Goal: Task Accomplishment & Management: Use online tool/utility

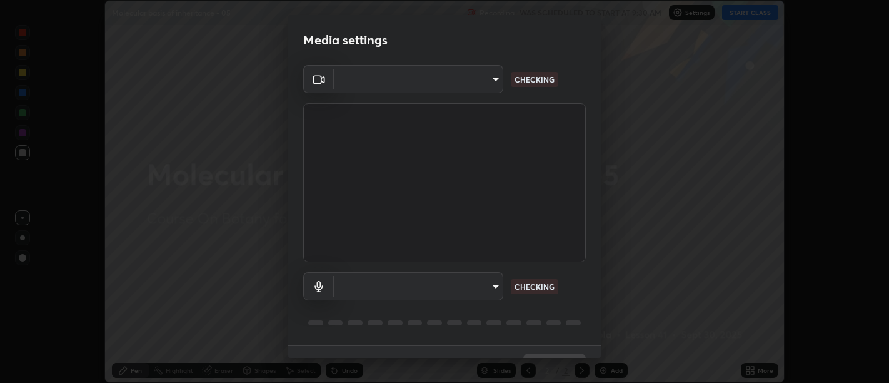
scroll to position [27, 0]
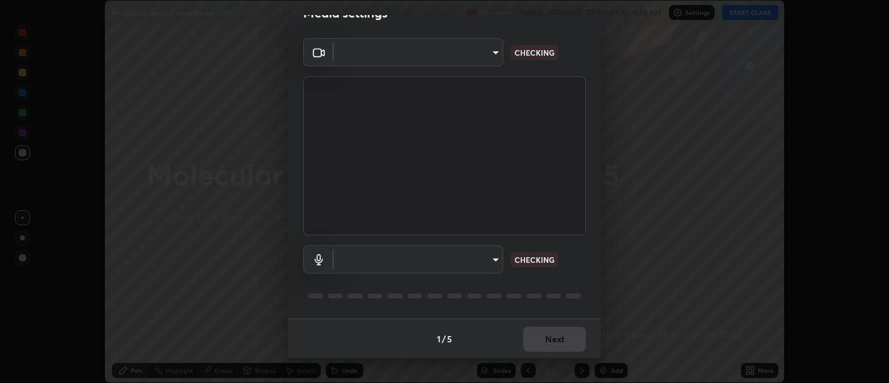
click at [495, 257] on body "Erase all Molecular basis of inheritance - 05 Recording WAS SCHEDULED TO START …" at bounding box center [444, 191] width 889 height 383
type input "d9b519daceb8a772394af6ea8e45353be5bbf62d8cb1cf3345c472de64055974"
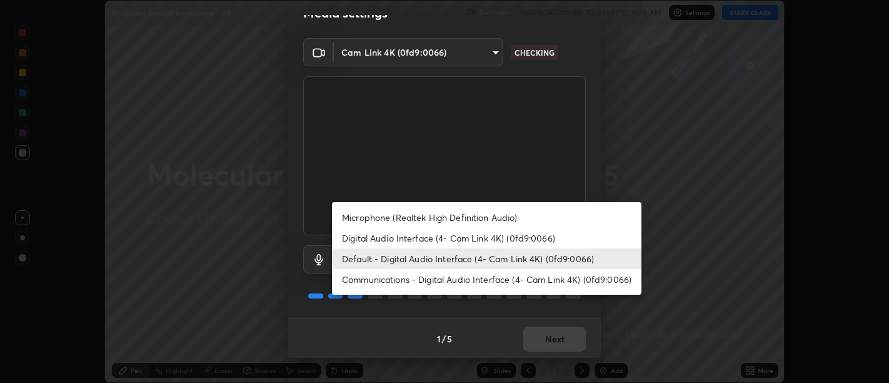
click at [511, 236] on li "Digital Audio Interface (4- Cam Link 4K) (0fd9:0066)" at bounding box center [487, 238] width 310 height 21
type input "5912877718746b52c0806f9022d40e7bdc2f1b37034d74c7cf9e990fd38ad14d"
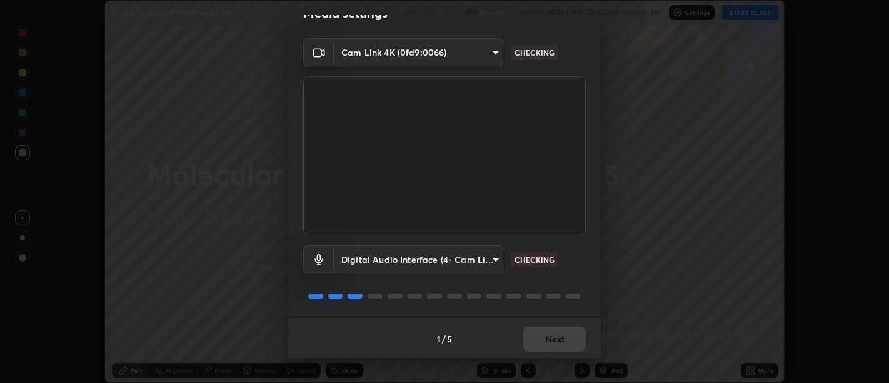
click at [555, 333] on div "1 / 5 Next" at bounding box center [444, 338] width 313 height 40
click at [554, 333] on div "1 / 5 Next" at bounding box center [444, 338] width 313 height 40
click at [555, 333] on div "1 / 5 Next" at bounding box center [444, 338] width 313 height 40
click at [555, 332] on div "1 / 5 Next" at bounding box center [444, 338] width 313 height 40
click at [554, 335] on div "1 / 5 Next" at bounding box center [444, 338] width 313 height 40
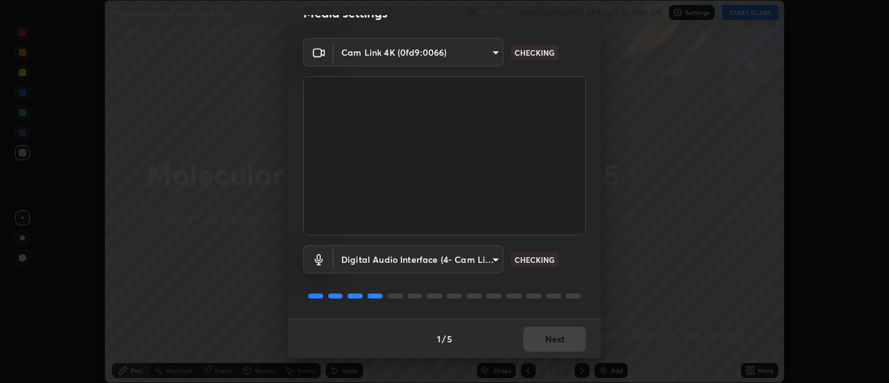
click at [554, 335] on div "1 / 5 Next" at bounding box center [444, 338] width 313 height 40
click at [557, 335] on div "1 / 5 Next" at bounding box center [444, 338] width 313 height 40
click at [555, 336] on div "1 / 5 Next" at bounding box center [444, 338] width 313 height 40
click at [555, 335] on div "1 / 5 Next" at bounding box center [444, 338] width 313 height 40
click at [557, 336] on div "1 / 5 Next" at bounding box center [444, 338] width 313 height 40
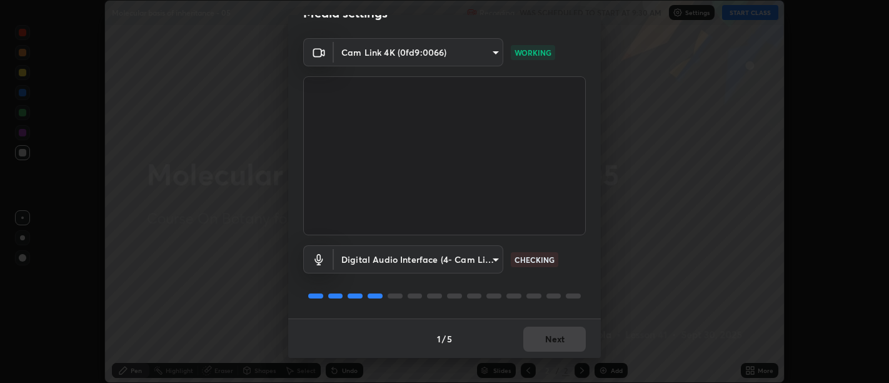
click at [555, 338] on div "1 / 5 Next" at bounding box center [444, 338] width 313 height 40
click at [553, 336] on div "1 / 5 Next" at bounding box center [444, 338] width 313 height 40
click at [551, 336] on div "1 / 5 Next" at bounding box center [444, 338] width 313 height 40
click at [549, 335] on div "1 / 5 Next" at bounding box center [444, 338] width 313 height 40
click at [550, 335] on div "1 / 5 Next" at bounding box center [444, 338] width 313 height 40
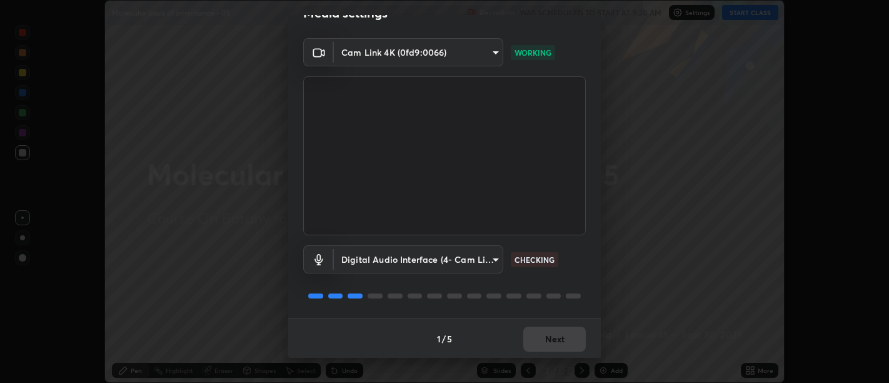
click at [550, 335] on div "1 / 5 Next" at bounding box center [444, 338] width 313 height 40
click at [552, 336] on div "1 / 5 Next" at bounding box center [444, 338] width 313 height 40
click at [553, 336] on button "Next" at bounding box center [554, 338] width 63 height 25
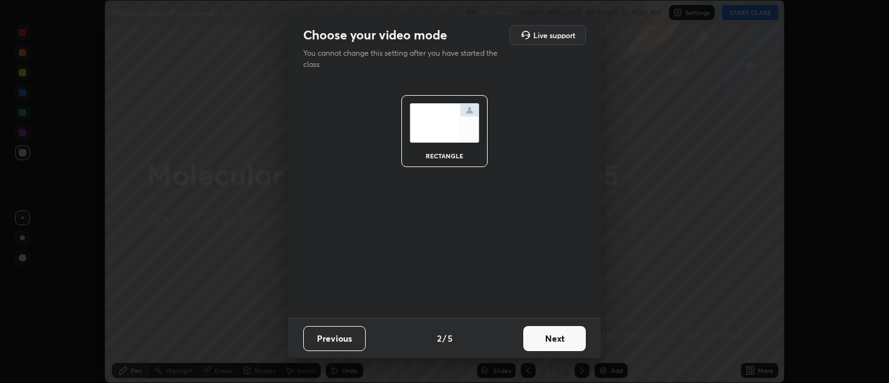
scroll to position [0, 0]
click at [551, 336] on button "Next" at bounding box center [554, 338] width 63 height 25
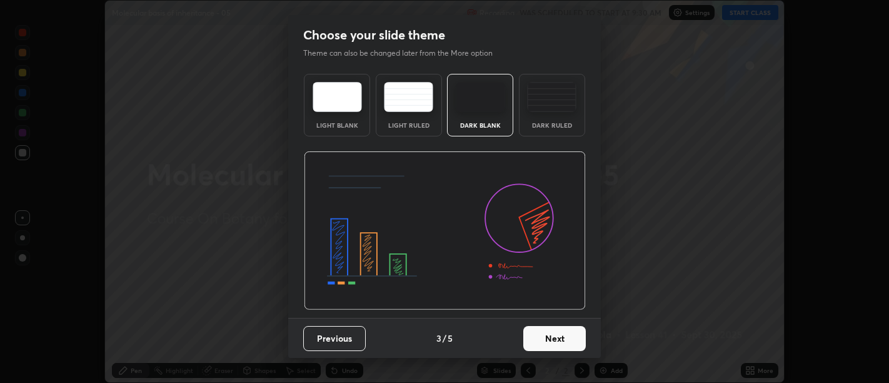
click at [550, 338] on button "Next" at bounding box center [554, 338] width 63 height 25
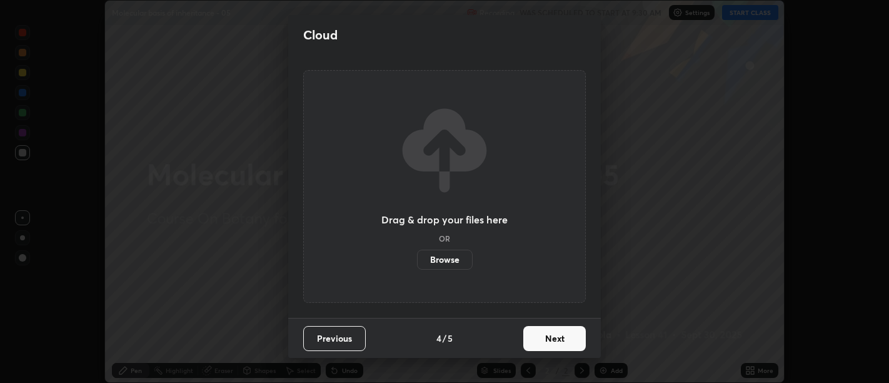
click at [553, 337] on button "Next" at bounding box center [554, 338] width 63 height 25
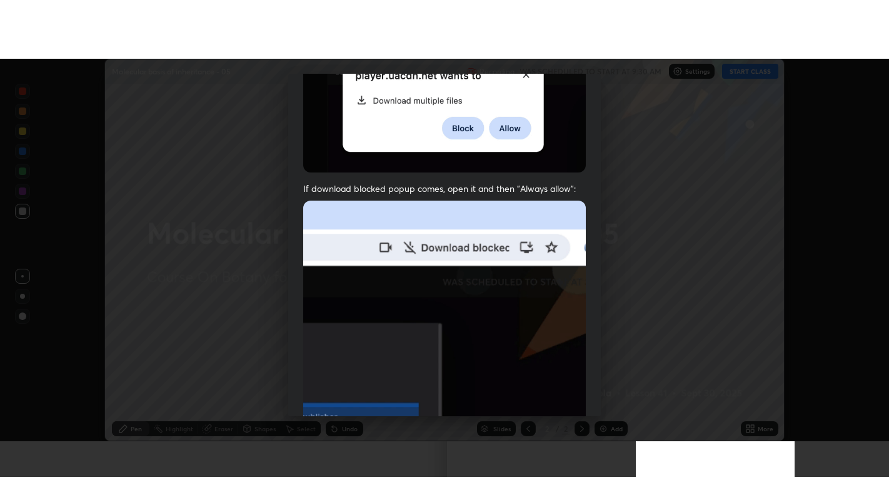
scroll to position [282, 0]
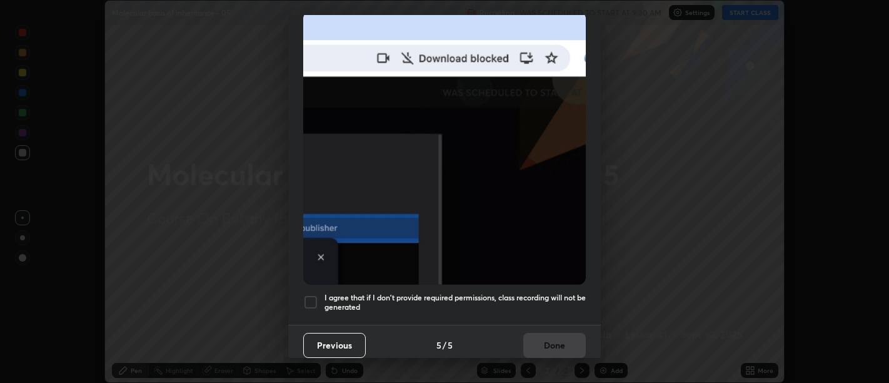
click at [515, 293] on h5 "I agree that if I don't provide required permissions, class recording will not …" at bounding box center [455, 302] width 261 height 19
click at [548, 333] on button "Done" at bounding box center [554, 345] width 63 height 25
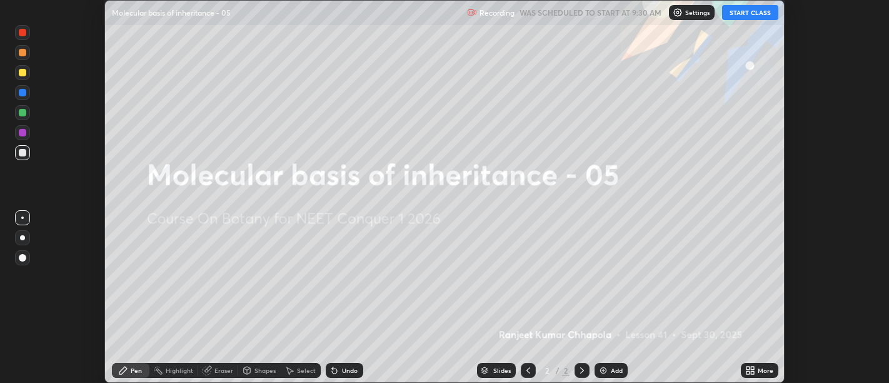
click at [752, 372] on icon at bounding box center [752, 372] width 3 height 3
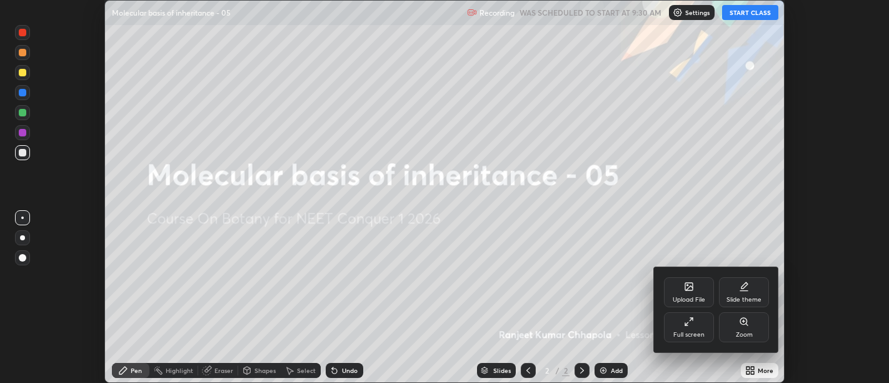
click at [694, 327] on div "Full screen" at bounding box center [689, 327] width 50 height 30
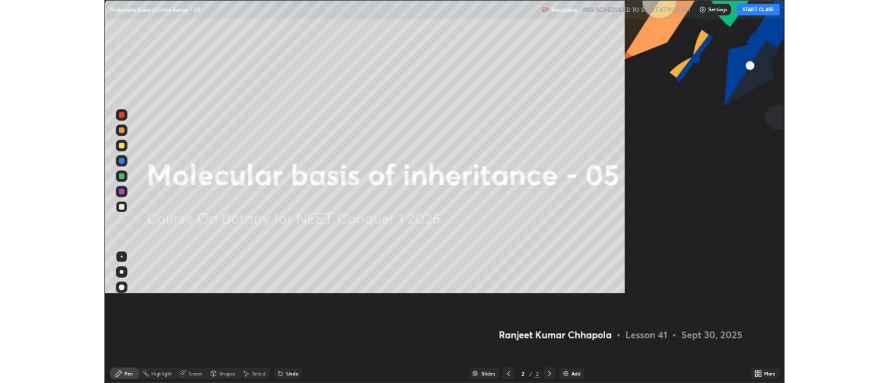
scroll to position [500, 889]
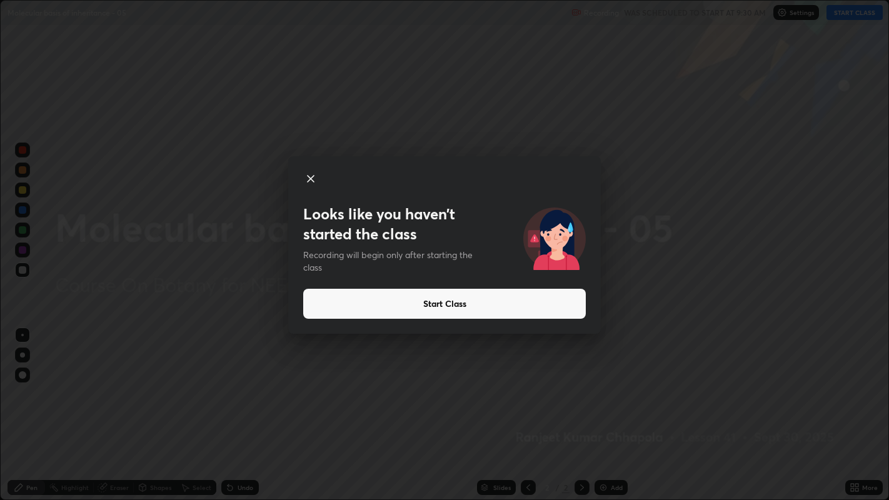
click at [495, 311] on button "Start Class" at bounding box center [444, 304] width 283 height 30
click at [483, 305] on button "Start Class" at bounding box center [444, 304] width 283 height 30
click at [467, 311] on button "Start Class" at bounding box center [444, 304] width 283 height 30
click at [433, 318] on button "Start Class" at bounding box center [444, 304] width 283 height 30
click at [412, 315] on button "Start Class" at bounding box center [444, 304] width 283 height 30
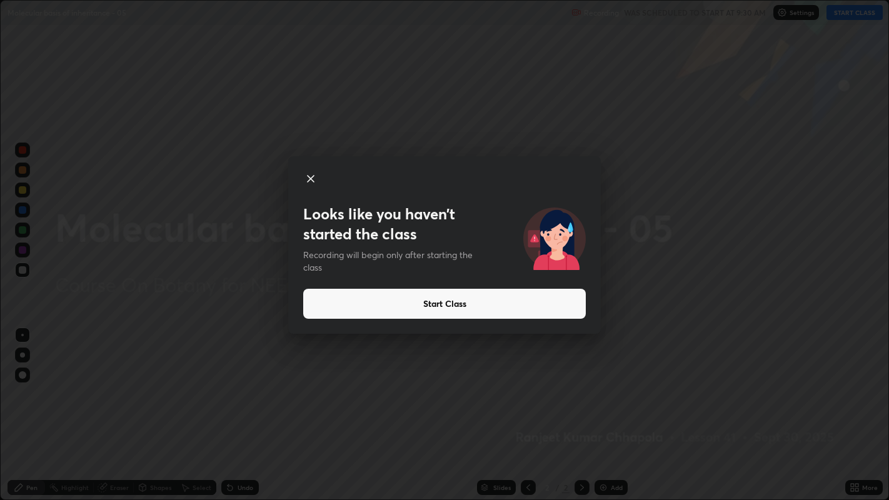
click at [407, 313] on button "Start Class" at bounding box center [444, 304] width 283 height 30
click at [398, 313] on button "Start Class" at bounding box center [444, 304] width 283 height 30
click at [389, 311] on button "Start Class" at bounding box center [444, 304] width 283 height 30
click at [387, 311] on button "Start Class" at bounding box center [444, 304] width 283 height 30
click at [392, 310] on button "Start Class" at bounding box center [444, 304] width 283 height 30
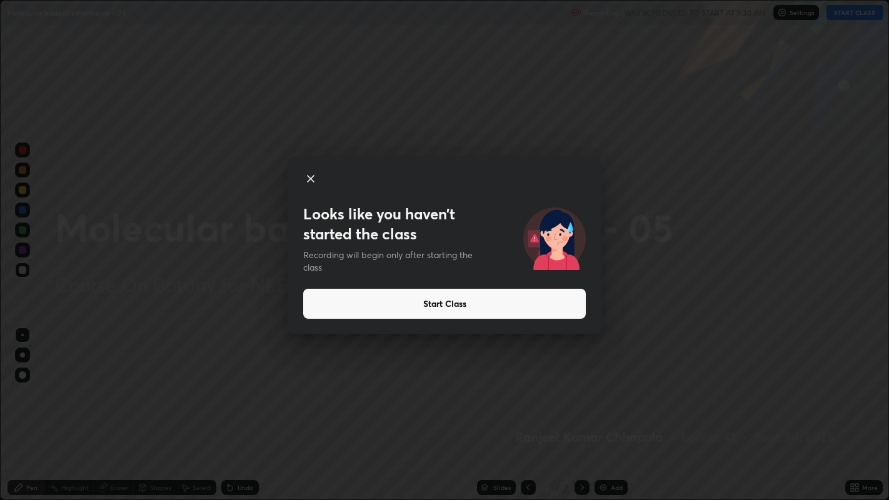
click at [409, 308] on button "Start Class" at bounding box center [444, 304] width 283 height 30
click at [441, 307] on button "Start Class" at bounding box center [444, 304] width 283 height 30
click at [454, 306] on button "Start Class" at bounding box center [444, 304] width 283 height 30
click at [463, 307] on button "Start Class" at bounding box center [444, 304] width 283 height 30
click at [468, 309] on button "Start Class" at bounding box center [444, 304] width 283 height 30
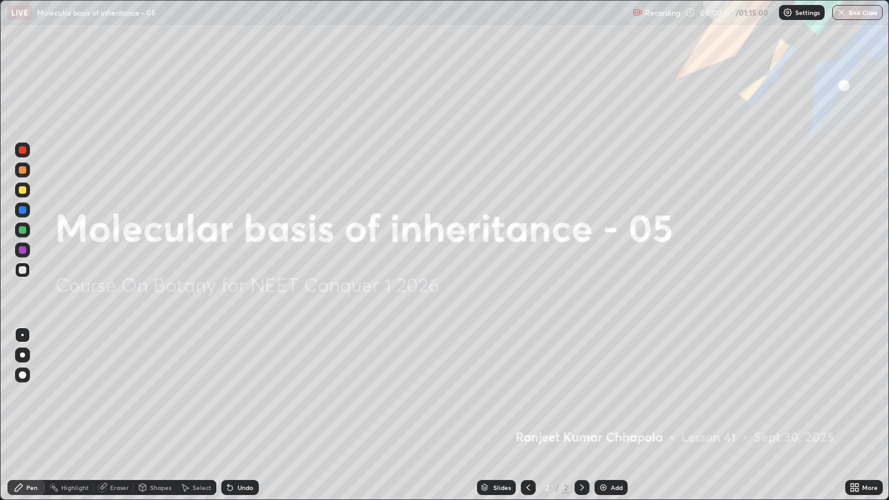
click at [857, 382] on icon at bounding box center [857, 489] width 3 height 3
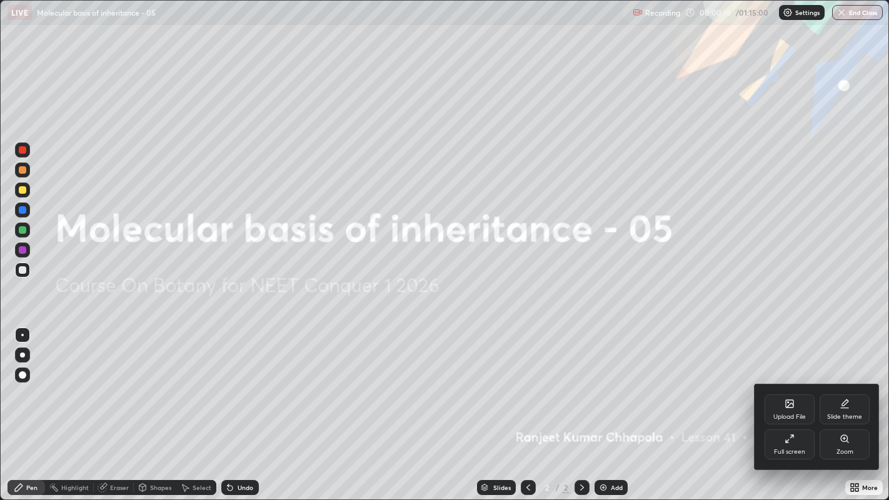
click at [795, 382] on div "Upload File" at bounding box center [790, 410] width 50 height 30
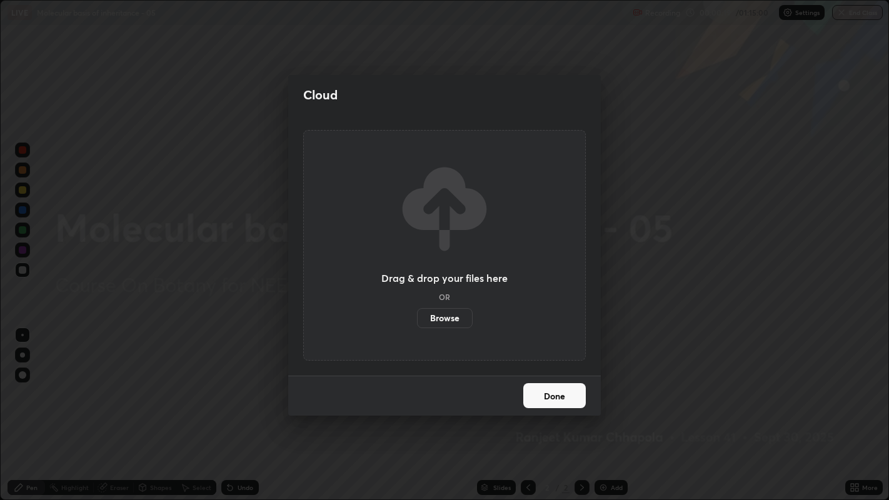
click at [453, 316] on label "Browse" at bounding box center [445, 318] width 56 height 20
click at [417, 316] on input "Browse" at bounding box center [417, 318] width 0 height 20
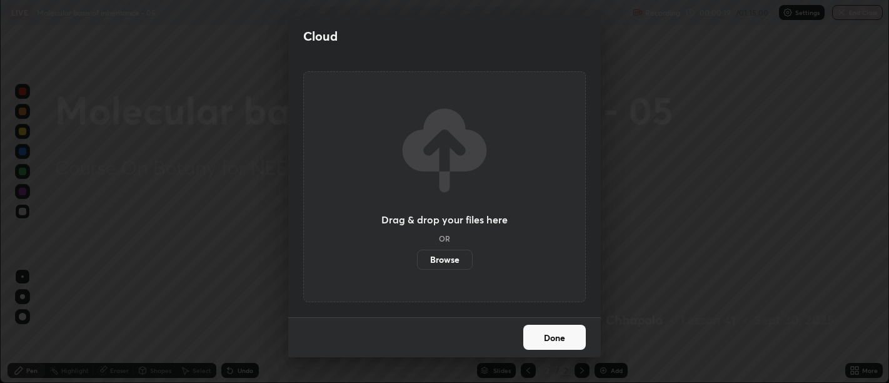
scroll to position [62159, 61653]
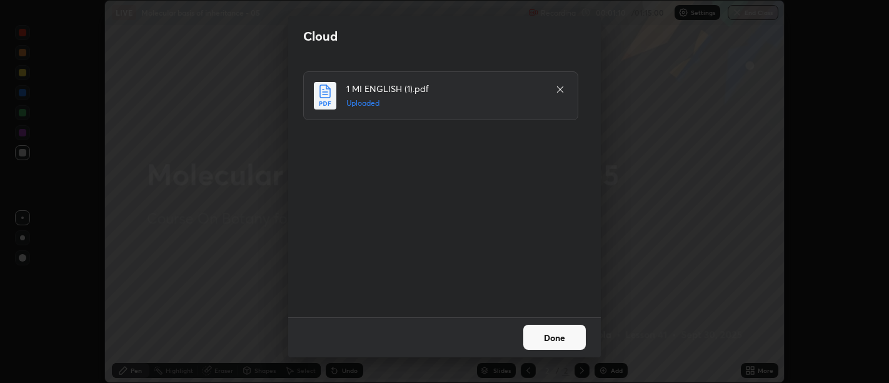
click at [541, 334] on button "Done" at bounding box center [554, 337] width 63 height 25
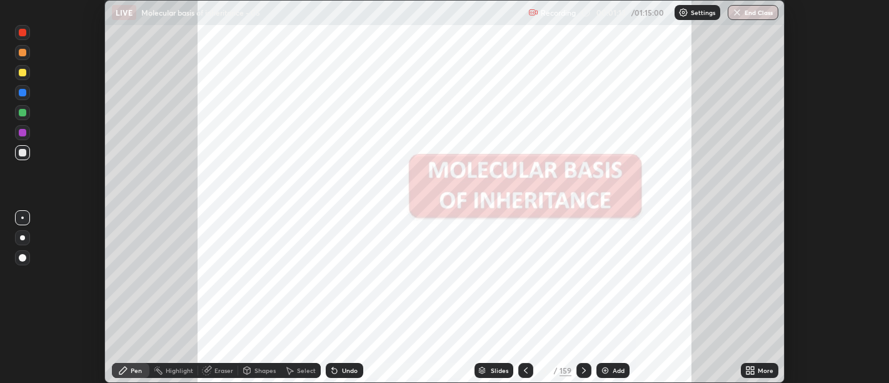
click at [495, 368] on div "Slides" at bounding box center [500, 370] width 18 height 6
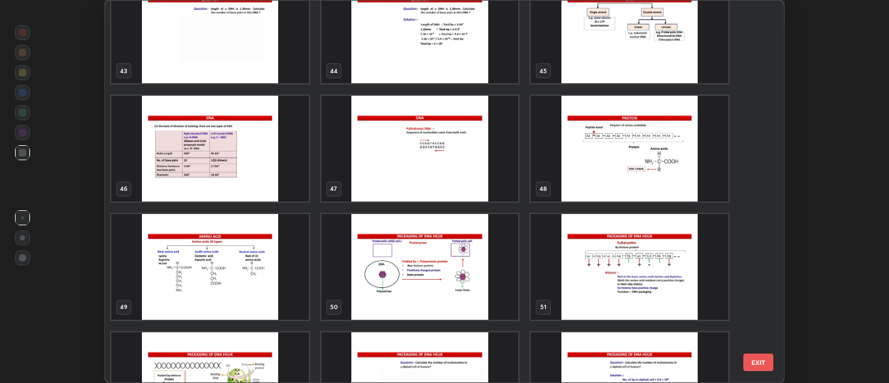
scroll to position [1689, 0]
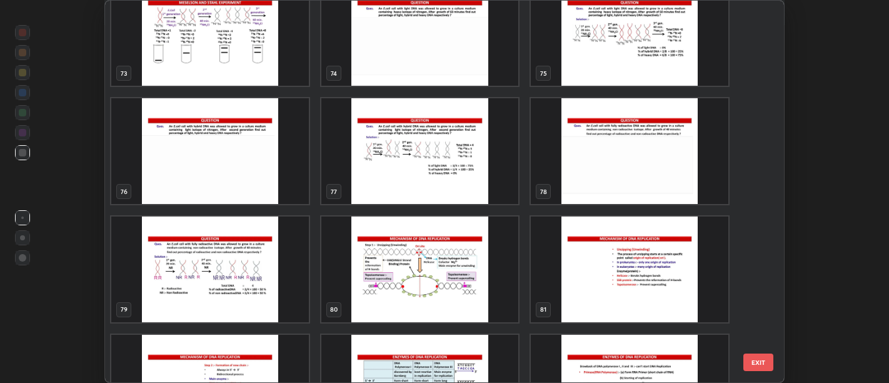
click at [432, 268] on div "73 74 75 76 77 78 79 80 81 82 83 84 85 86 87" at bounding box center [434, 192] width 658 height 382
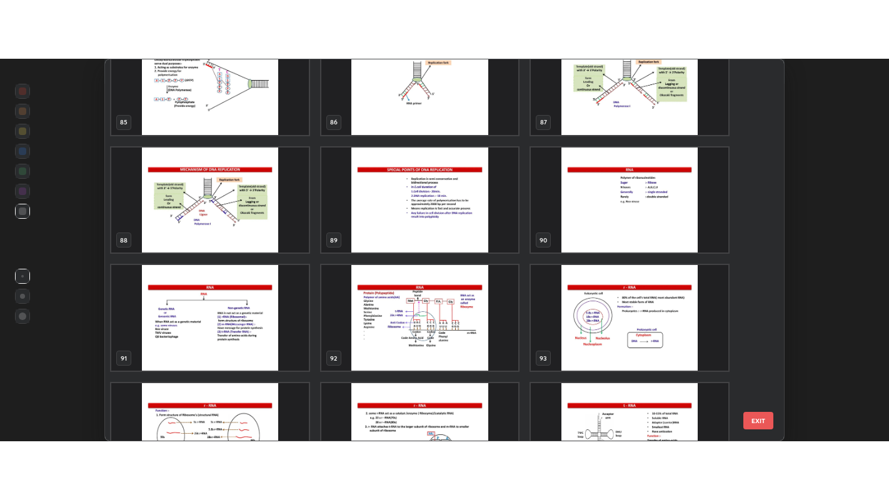
scroll to position [3342, 0]
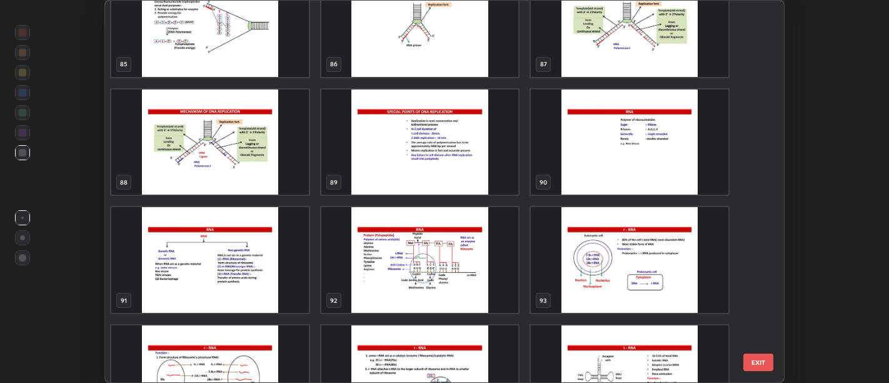
click at [595, 165] on img "grid" at bounding box center [630, 142] width 198 height 106
click at [598, 163] on img "grid" at bounding box center [630, 142] width 198 height 106
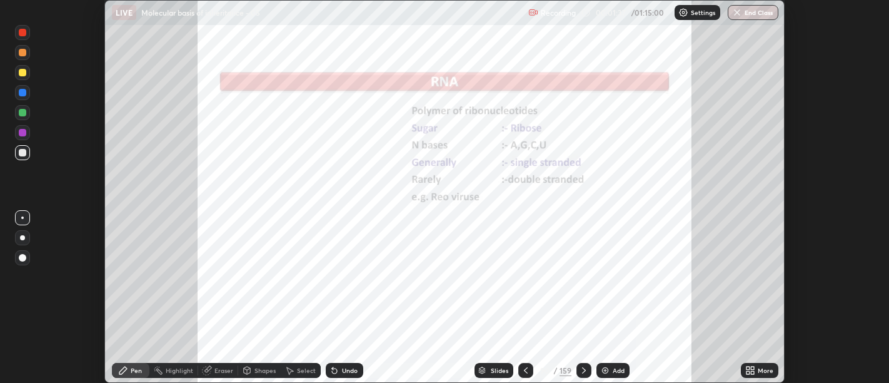
click at [603, 161] on img "grid" at bounding box center [630, 142] width 198 height 106
click at [753, 373] on icon at bounding box center [752, 372] width 3 height 3
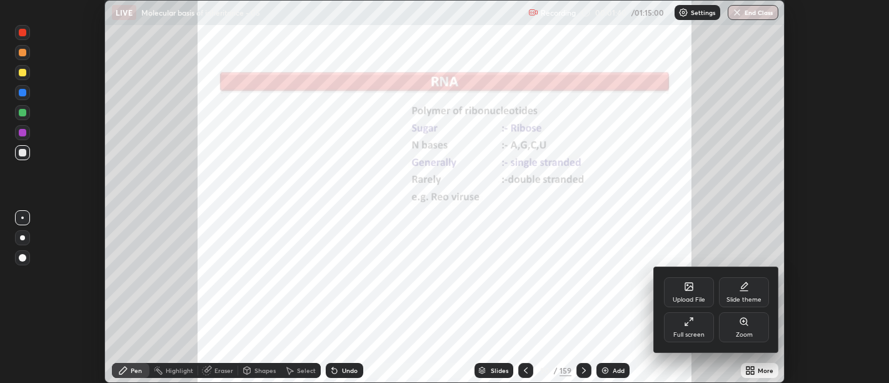
click at [695, 326] on div "Full screen" at bounding box center [689, 327] width 50 height 30
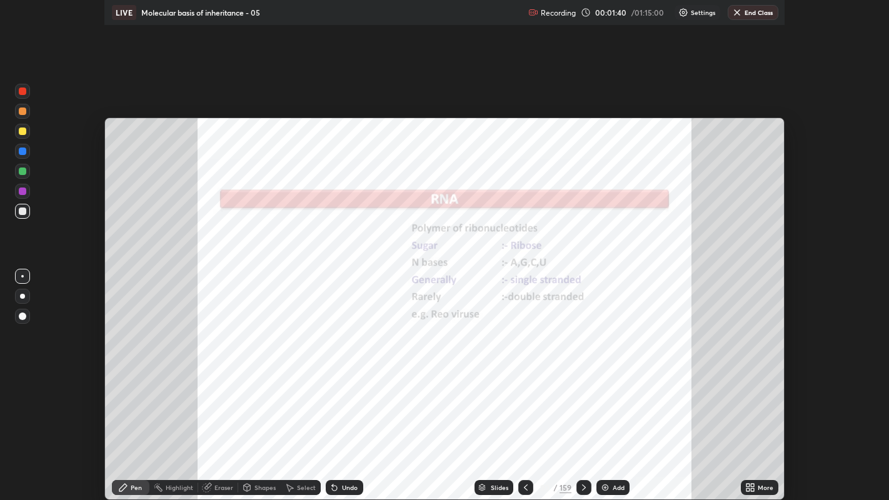
scroll to position [500, 889]
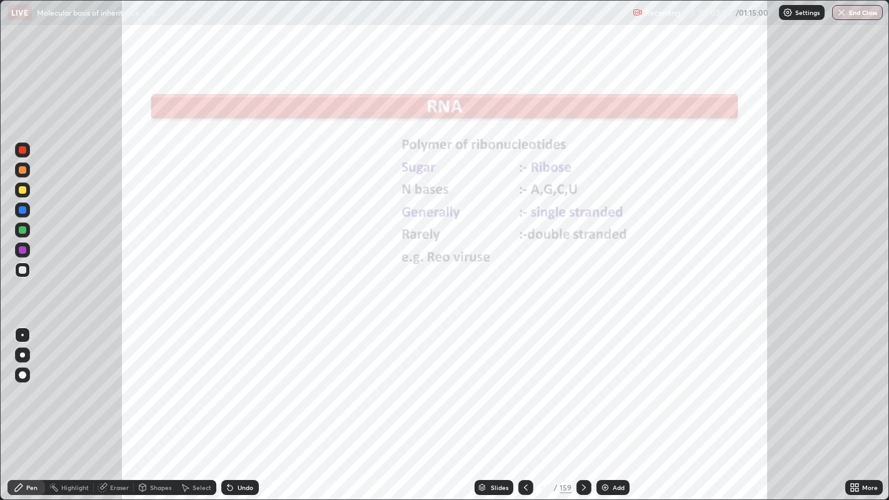
click at [21, 348] on div at bounding box center [22, 355] width 15 height 15
click at [22, 249] on div at bounding box center [23, 250] width 8 height 8
click at [69, 382] on div "Highlight" at bounding box center [75, 488] width 28 height 6
click at [21, 382] on icon at bounding box center [23, 445] width 10 height 10
click at [583, 382] on icon at bounding box center [584, 488] width 10 height 10
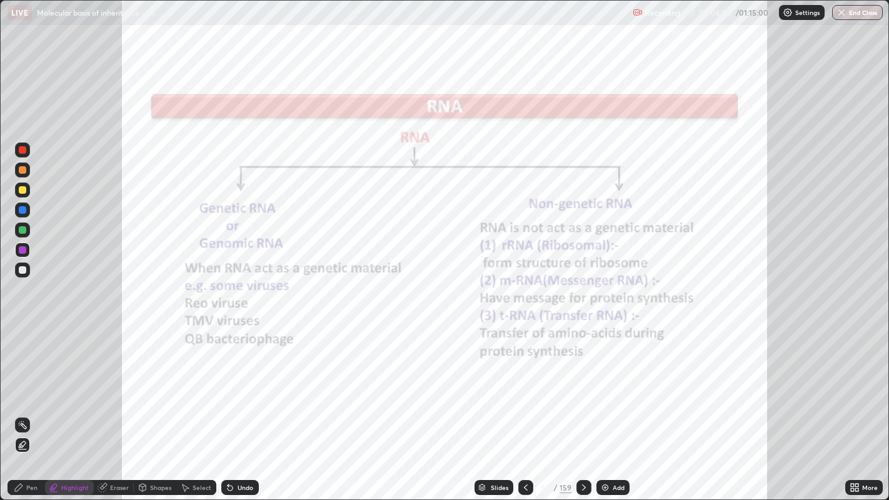
click at [23, 208] on div at bounding box center [23, 210] width 8 height 8
click at [236, 382] on div "Undo" at bounding box center [240, 487] width 38 height 15
click at [238, 382] on div "Undo" at bounding box center [246, 488] width 16 height 6
click at [29, 382] on div "Pen" at bounding box center [31, 488] width 11 height 6
click at [68, 382] on div "Highlight" at bounding box center [75, 488] width 28 height 6
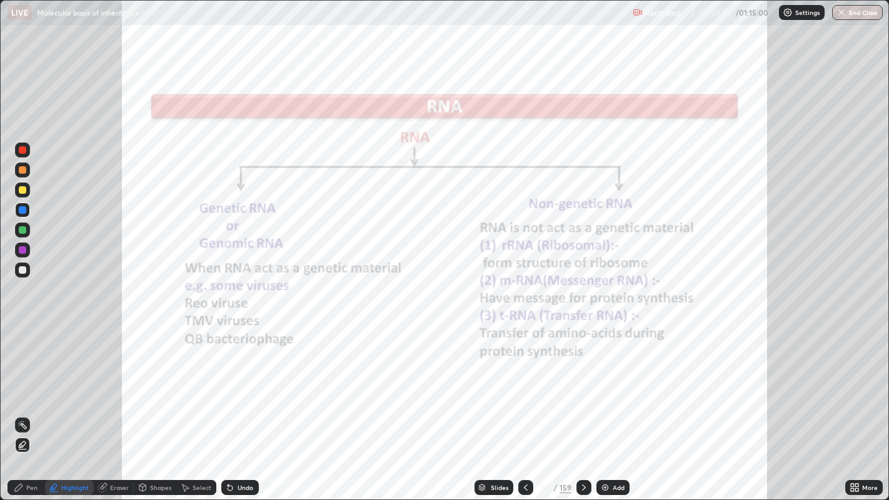
click at [19, 246] on div at bounding box center [23, 250] width 8 height 8
click at [238, 382] on div "Undo" at bounding box center [246, 488] width 16 height 6
click at [16, 228] on div at bounding box center [22, 230] width 15 height 15
click at [584, 382] on icon at bounding box center [584, 488] width 10 height 10
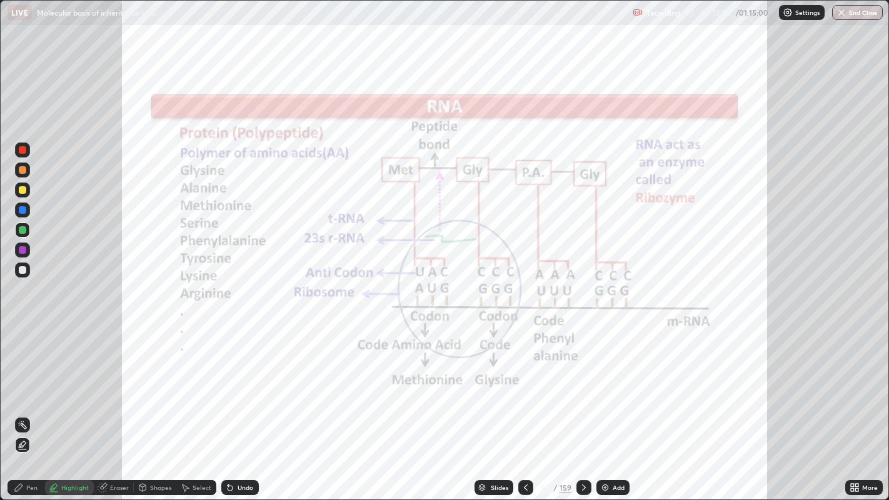
click at [21, 251] on div at bounding box center [23, 250] width 8 height 8
click at [234, 382] on div "Undo" at bounding box center [240, 487] width 38 height 15
click at [26, 382] on div "Pen" at bounding box center [31, 488] width 11 height 6
click at [228, 382] on icon at bounding box center [230, 488] width 5 height 5
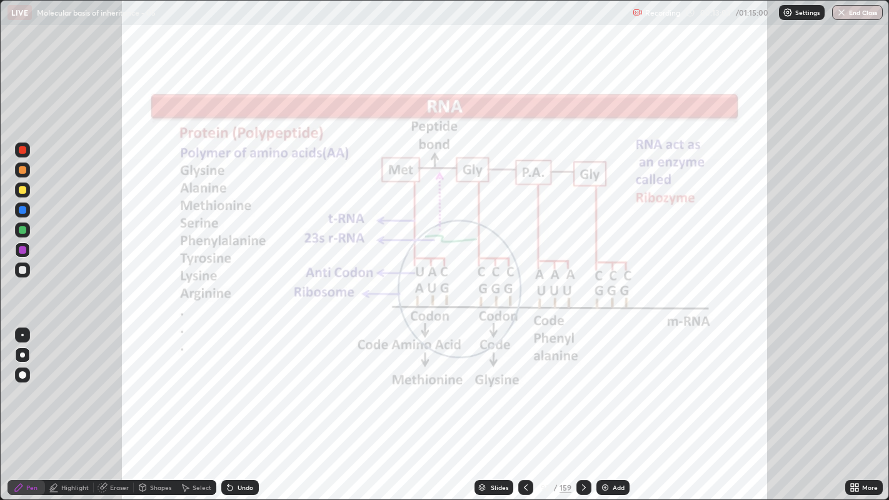
click at [229, 382] on icon at bounding box center [230, 488] width 5 height 5
click at [236, 382] on div "Undo" at bounding box center [240, 487] width 38 height 15
click at [23, 190] on div at bounding box center [23, 190] width 8 height 8
click at [74, 382] on div "Highlight" at bounding box center [75, 488] width 28 height 6
click at [23, 382] on icon at bounding box center [23, 425] width 10 height 10
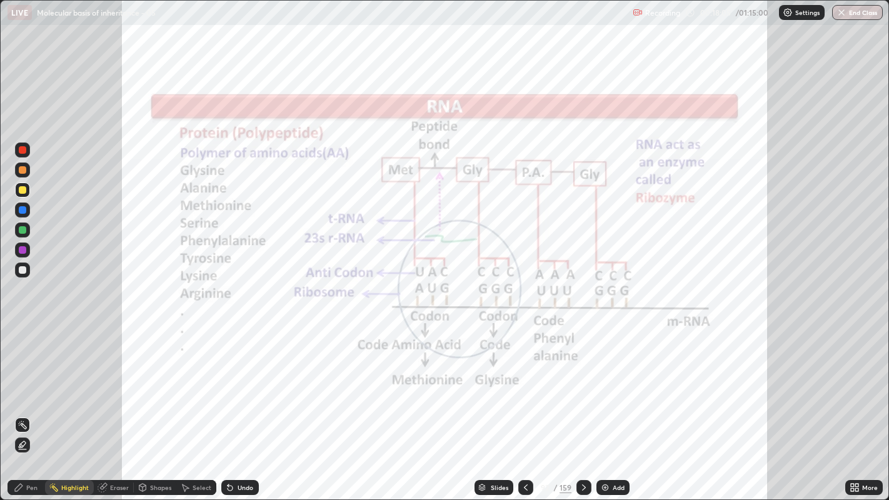
click at [31, 382] on div "Pen" at bounding box center [31, 488] width 11 height 6
click at [71, 382] on div "Highlight" at bounding box center [75, 488] width 28 height 6
click at [24, 382] on icon at bounding box center [22, 445] width 6 height 6
click at [28, 382] on div "Pen" at bounding box center [31, 488] width 11 height 6
click at [21, 231] on div at bounding box center [23, 230] width 8 height 8
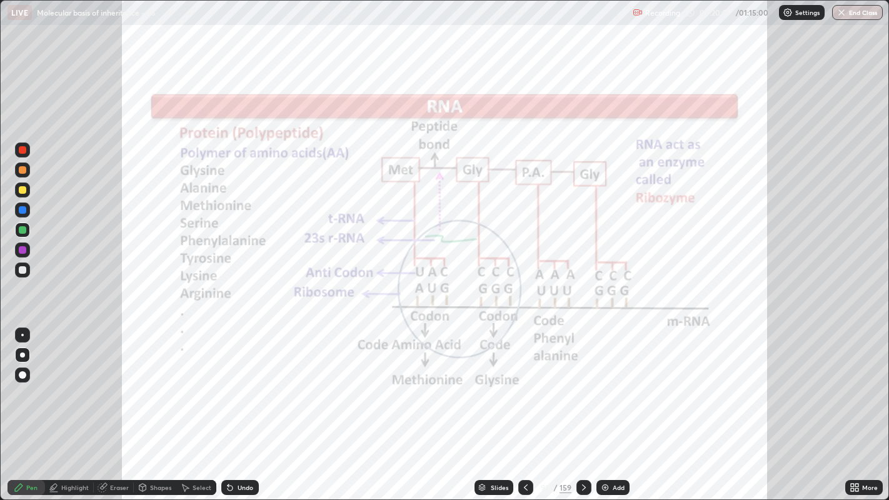
click at [580, 382] on div at bounding box center [584, 487] width 15 height 15
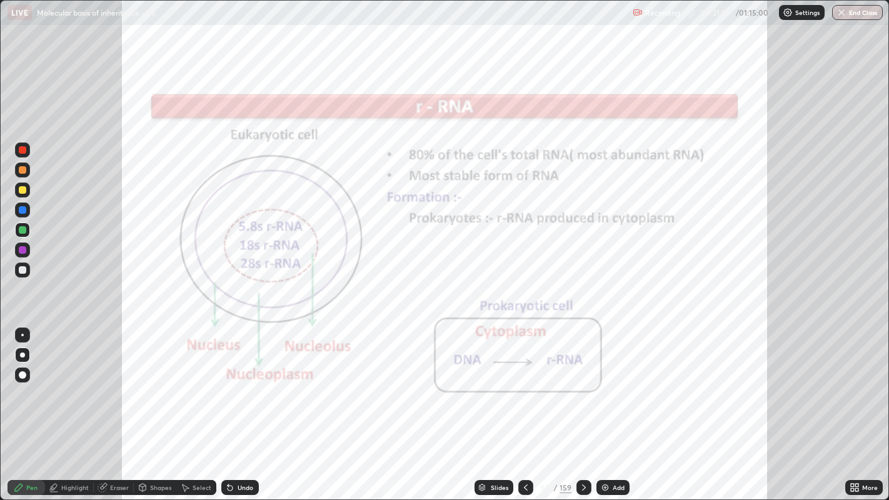
click at [74, 382] on div "Highlight" at bounding box center [75, 488] width 28 height 6
click at [23, 382] on icon at bounding box center [23, 425] width 10 height 10
click at [240, 382] on div "Undo" at bounding box center [246, 488] width 16 height 6
click at [583, 382] on icon at bounding box center [584, 488] width 10 height 10
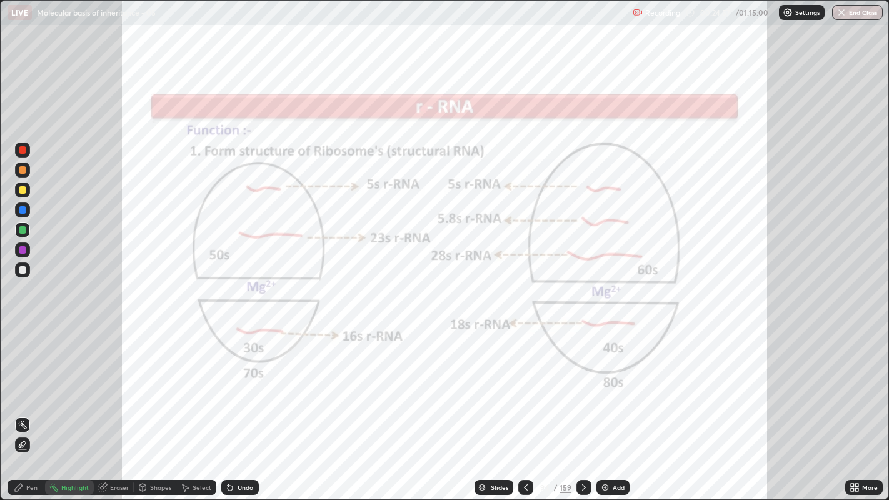
click at [19, 382] on icon at bounding box center [23, 445] width 10 height 10
click at [25, 382] on div "Pen" at bounding box center [27, 487] width 38 height 15
click at [523, 382] on icon at bounding box center [526, 488] width 10 height 10
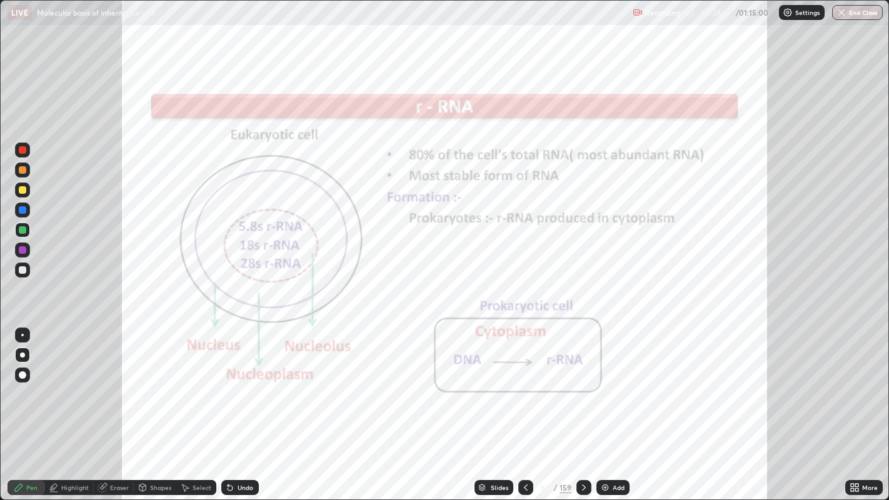
click at [525, 382] on icon at bounding box center [526, 488] width 10 height 10
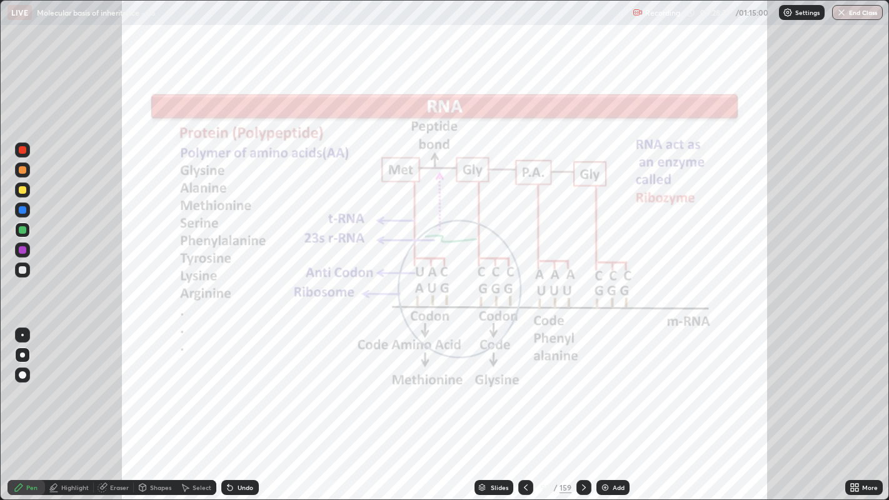
click at [582, 382] on icon at bounding box center [584, 488] width 4 height 6
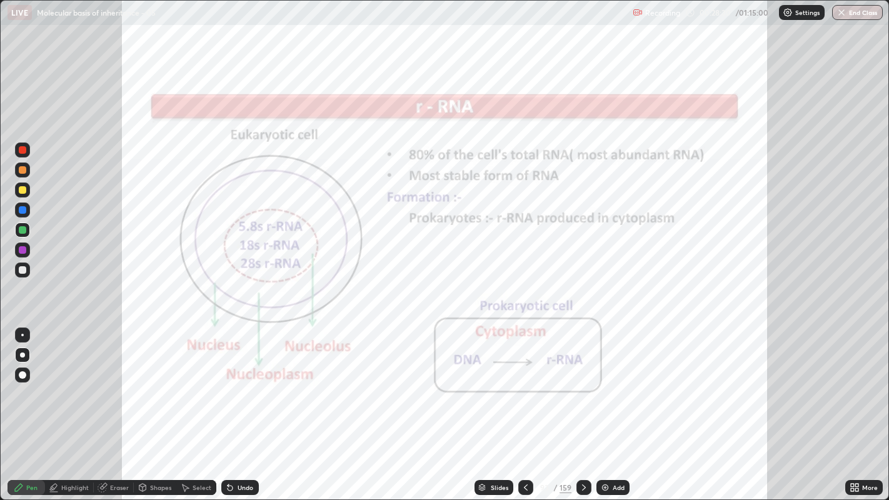
click at [584, 382] on icon at bounding box center [584, 488] width 10 height 10
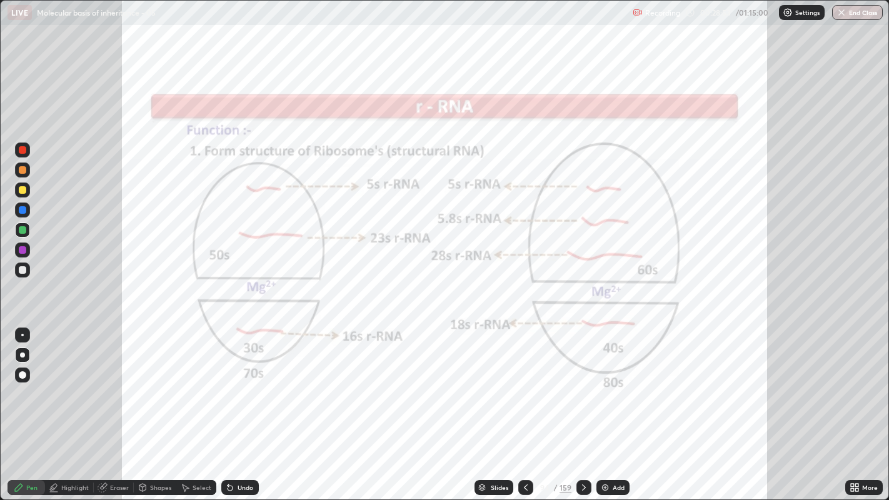
click at [583, 382] on icon at bounding box center [584, 488] width 10 height 10
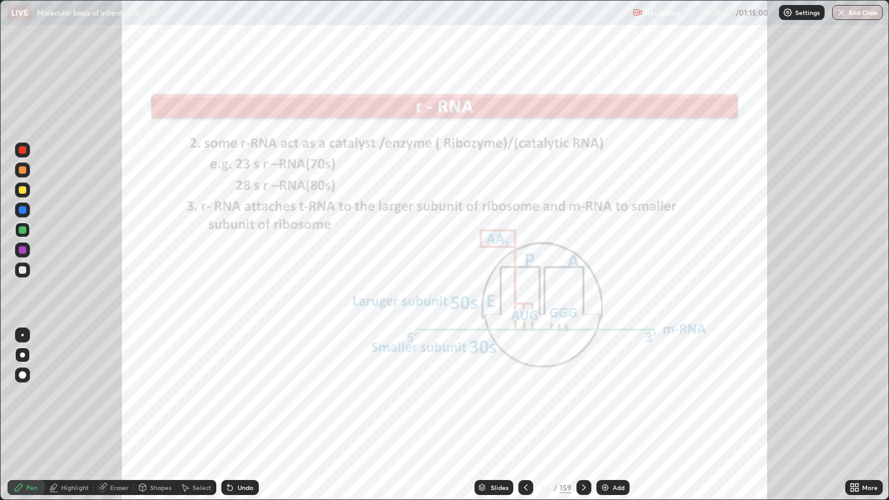
click at [231, 382] on icon at bounding box center [230, 488] width 5 height 5
click at [228, 382] on icon at bounding box center [230, 488] width 5 height 5
click at [249, 382] on div "Undo" at bounding box center [246, 488] width 16 height 6
click at [245, 382] on div "Undo" at bounding box center [246, 488] width 16 height 6
click at [582, 382] on icon at bounding box center [584, 488] width 10 height 10
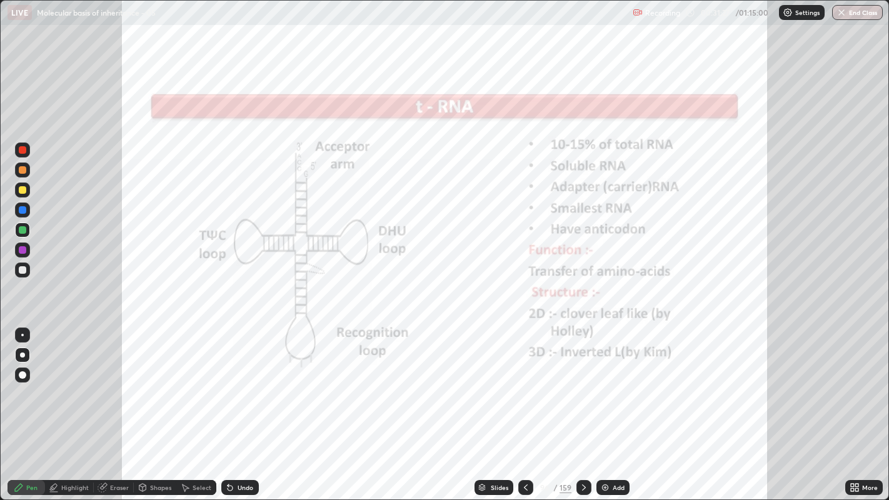
click at [70, 382] on div "Highlight" at bounding box center [75, 488] width 28 height 6
click at [24, 382] on div "Pen" at bounding box center [27, 487] width 38 height 15
click at [66, 382] on div "Highlight" at bounding box center [75, 488] width 28 height 6
click at [23, 382] on circle at bounding box center [23, 422] width 1 height 1
click at [19, 382] on icon at bounding box center [19, 488] width 8 height 8
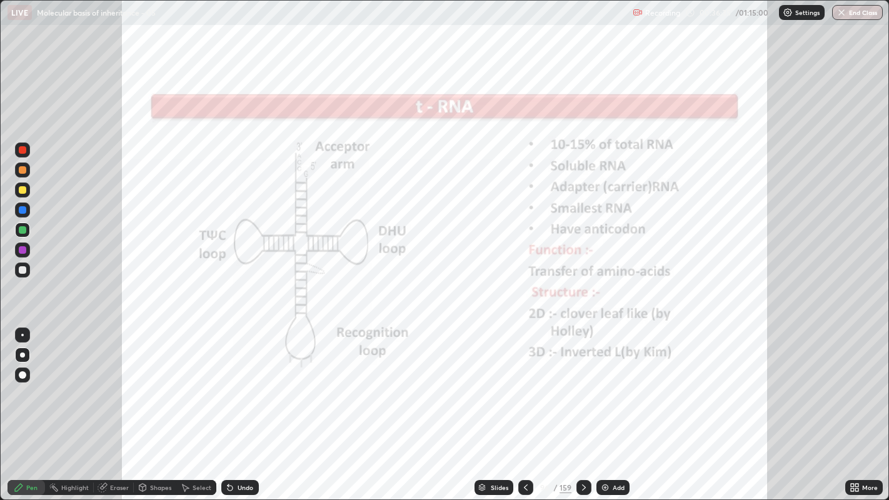
click at [584, 382] on icon at bounding box center [584, 488] width 10 height 10
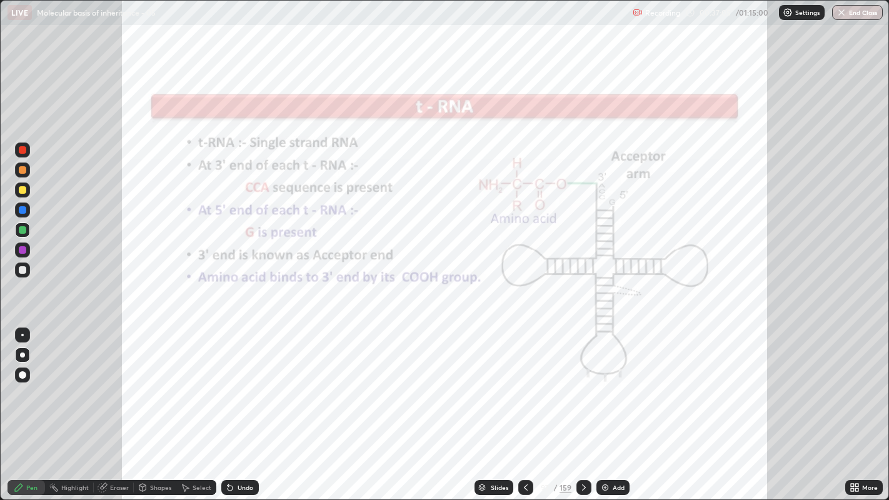
click at [243, 382] on div "Undo" at bounding box center [246, 488] width 16 height 6
click at [74, 382] on div "Highlight" at bounding box center [75, 488] width 28 height 6
click at [23, 382] on icon at bounding box center [23, 445] width 10 height 10
click at [34, 382] on div "Pen" at bounding box center [31, 488] width 11 height 6
click at [67, 382] on div "Highlight" at bounding box center [75, 488] width 28 height 6
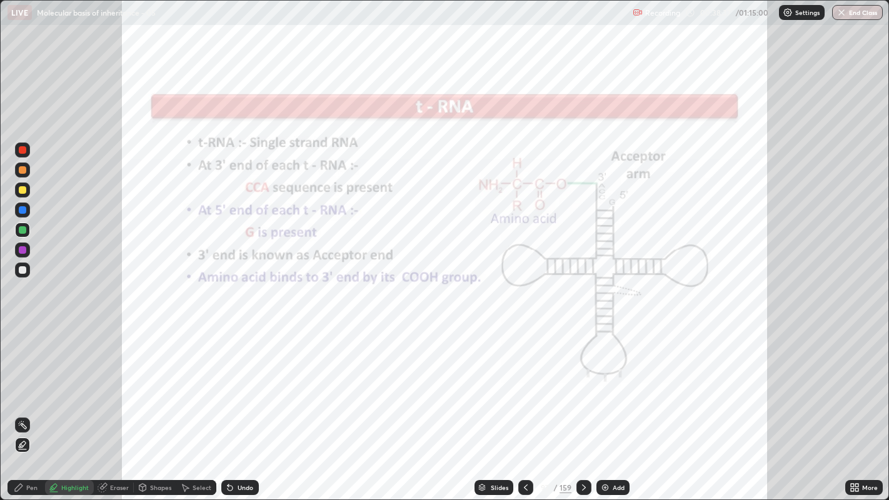
click at [582, 382] on icon at bounding box center [584, 488] width 4 height 6
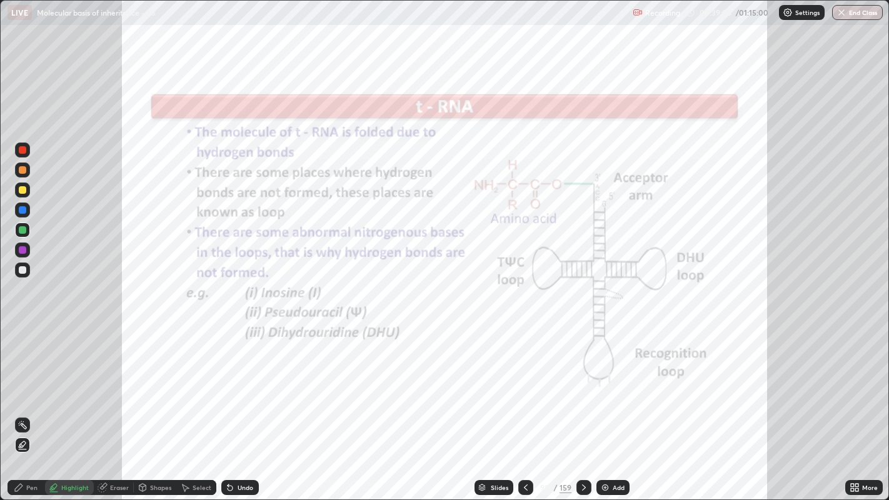
click at [23, 382] on circle at bounding box center [23, 422] width 1 height 1
click at [28, 382] on div "Pen" at bounding box center [27, 487] width 38 height 15
click at [239, 382] on div "Undo" at bounding box center [246, 488] width 16 height 6
click at [69, 382] on div "Highlight" at bounding box center [75, 488] width 28 height 6
click at [21, 382] on circle at bounding box center [21, 421] width 1 height 1
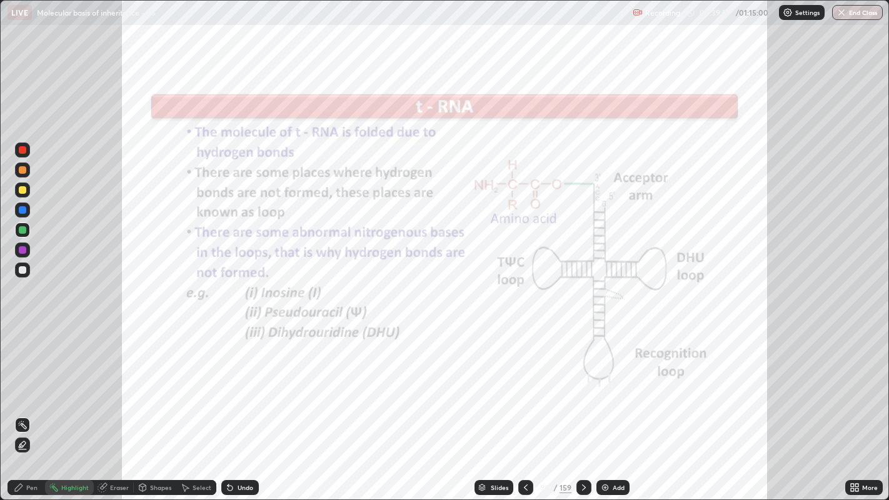
click at [23, 382] on icon at bounding box center [23, 445] width 10 height 10
click at [583, 382] on icon at bounding box center [584, 488] width 10 height 10
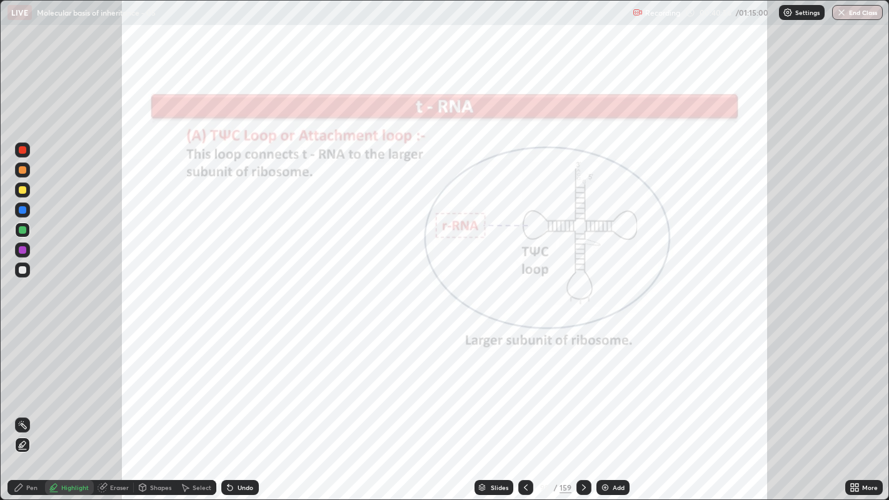
click at [582, 382] on icon at bounding box center [584, 488] width 10 height 10
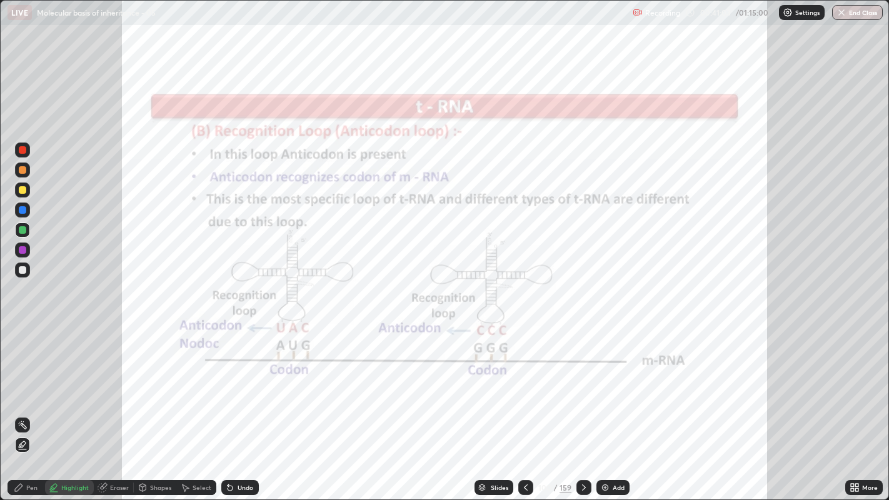
click at [17, 382] on icon at bounding box center [19, 488] width 8 height 8
click at [583, 382] on icon at bounding box center [584, 488] width 10 height 10
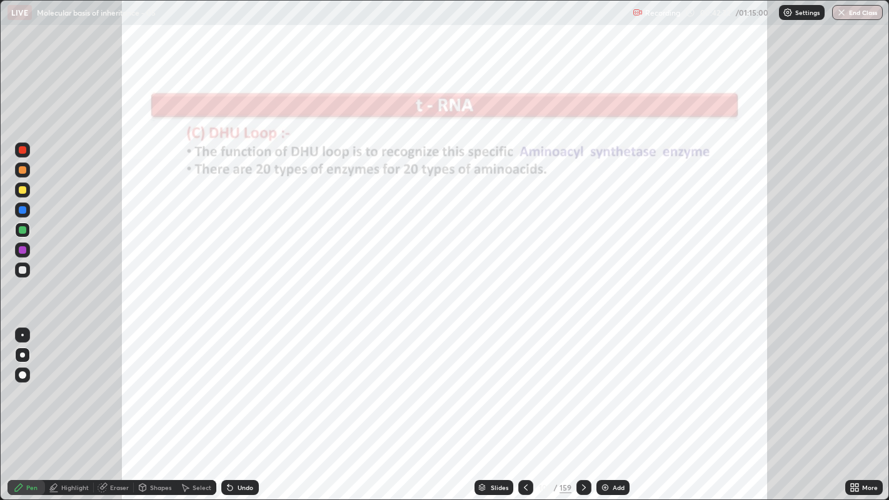
click at [583, 382] on icon at bounding box center [584, 488] width 10 height 10
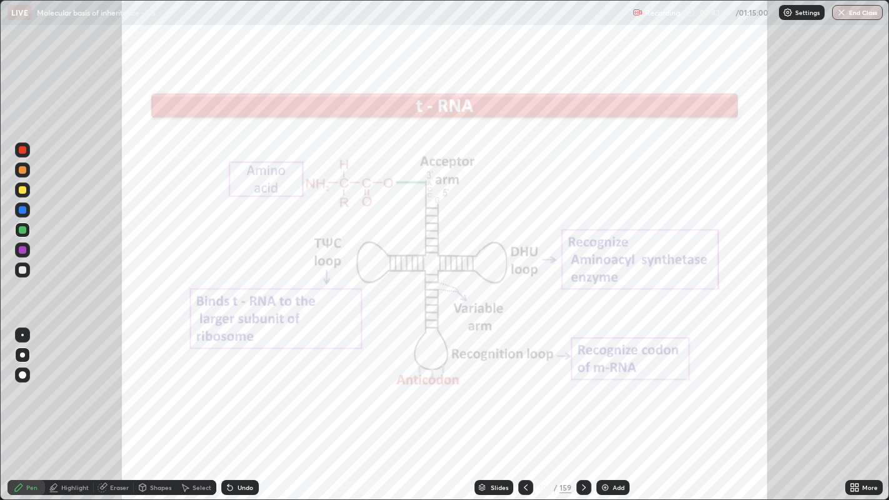
click at [493, 382] on div "Slides" at bounding box center [500, 488] width 18 height 6
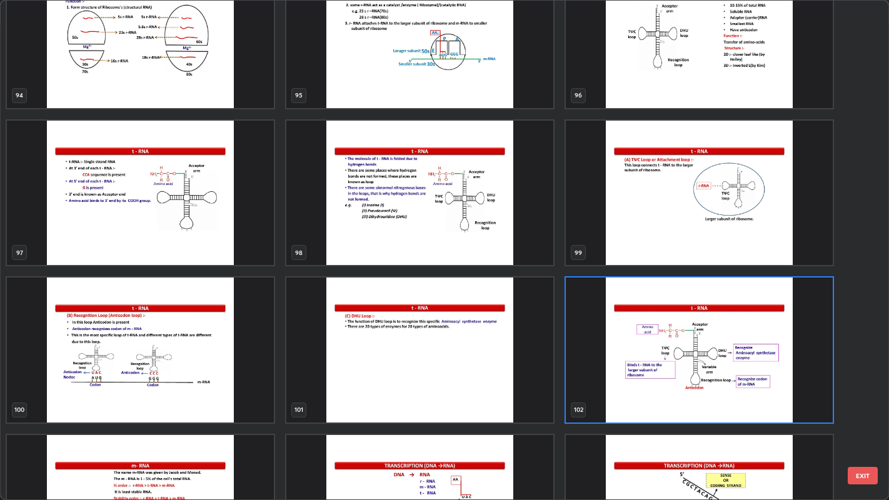
scroll to position [4924, 0]
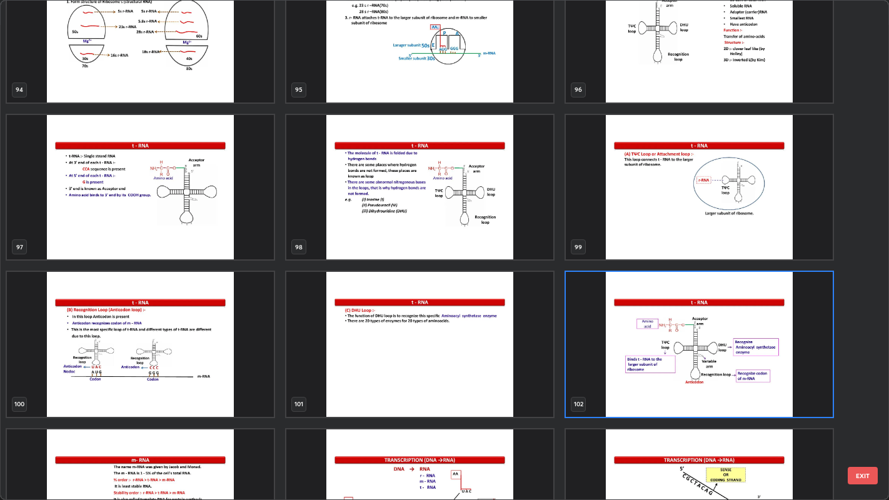
click at [200, 374] on img "grid" at bounding box center [140, 344] width 267 height 144
click at [201, 382] on img "grid" at bounding box center [140, 344] width 267 height 144
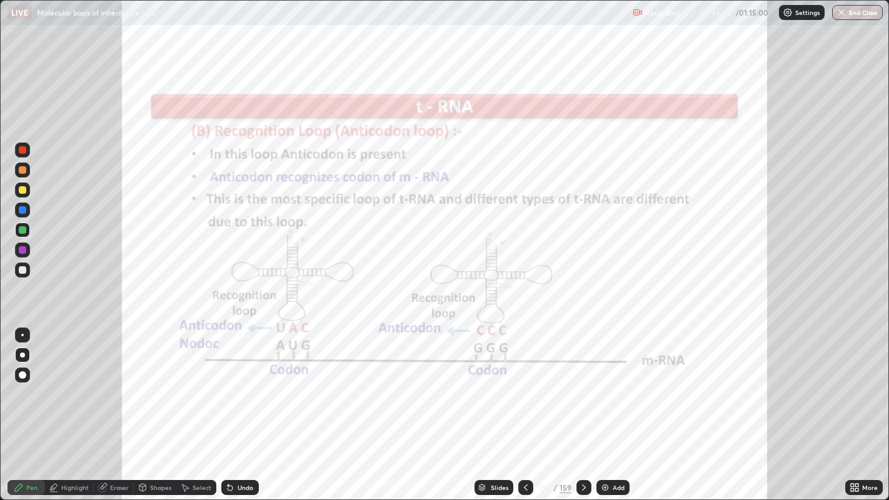
click at [502, 382] on div "Slides" at bounding box center [500, 488] width 18 height 6
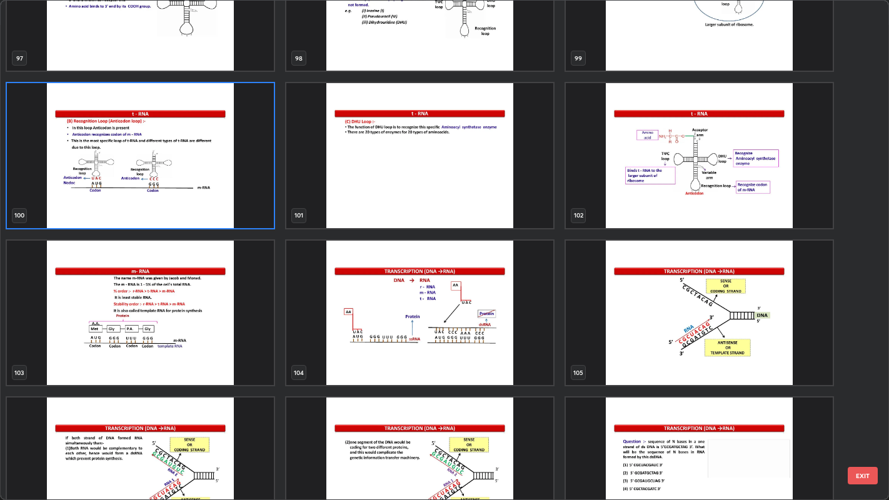
scroll to position [5112, 0]
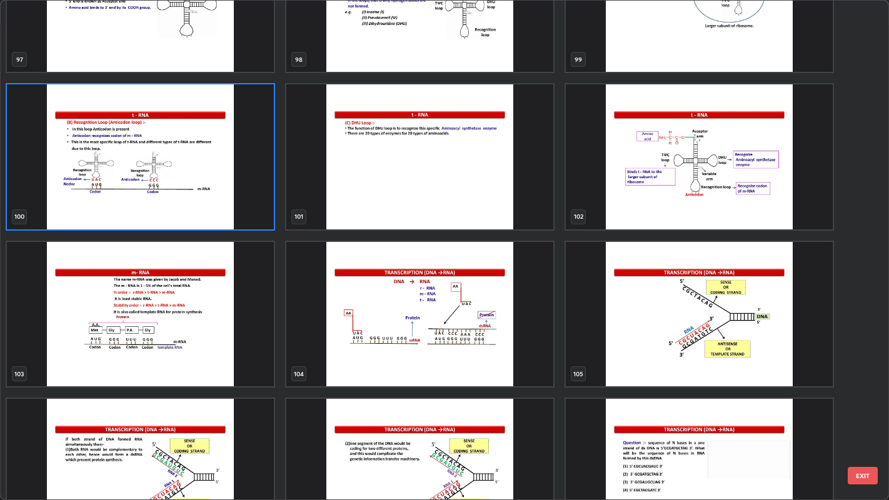
click at [216, 345] on img "grid" at bounding box center [140, 314] width 267 height 144
click at [214, 344] on img "grid" at bounding box center [140, 314] width 267 height 144
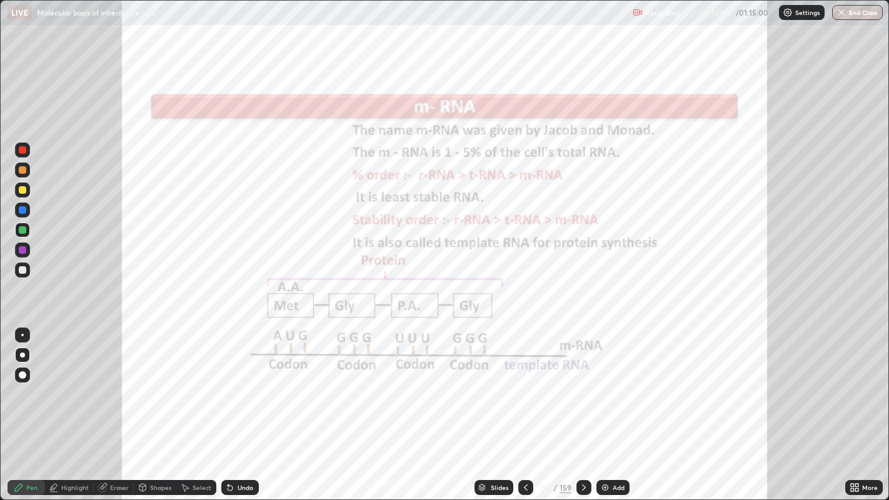
click at [583, 382] on icon at bounding box center [584, 488] width 10 height 10
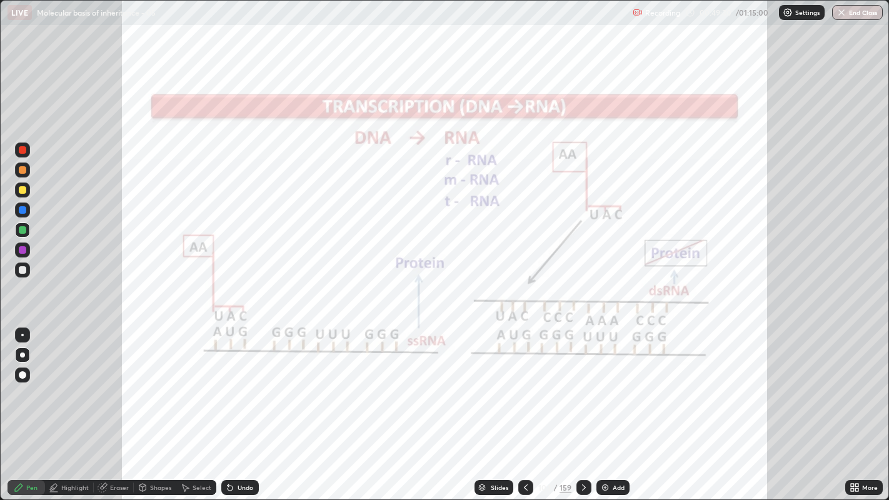
click at [79, 382] on div "Highlight" at bounding box center [75, 488] width 28 height 6
click at [24, 382] on rect at bounding box center [24, 426] width 6 height 6
click at [19, 382] on icon at bounding box center [19, 488] width 8 height 8
click at [583, 382] on icon at bounding box center [584, 488] width 10 height 10
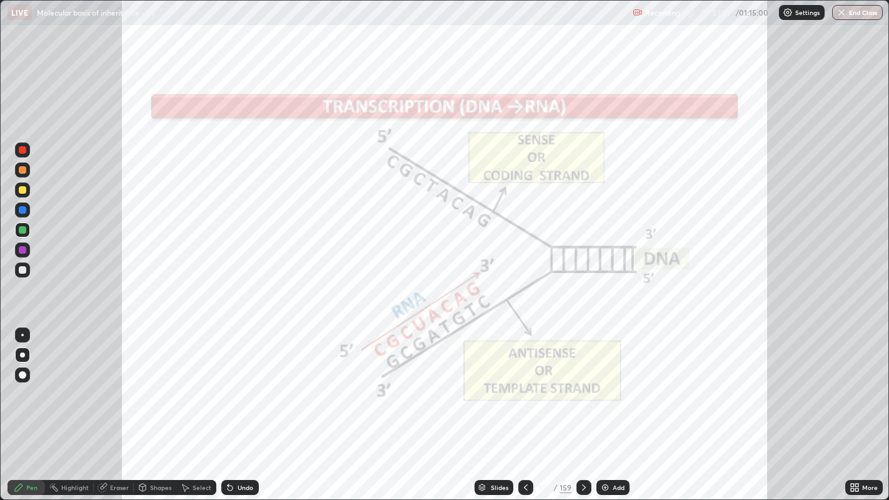
click at [78, 382] on div "Highlight" at bounding box center [75, 488] width 28 height 6
click at [23, 382] on icon at bounding box center [23, 445] width 10 height 10
click at [20, 249] on div at bounding box center [23, 250] width 8 height 8
click at [26, 382] on div "Pen" at bounding box center [31, 488] width 11 height 6
click at [228, 382] on icon at bounding box center [230, 488] width 5 height 5
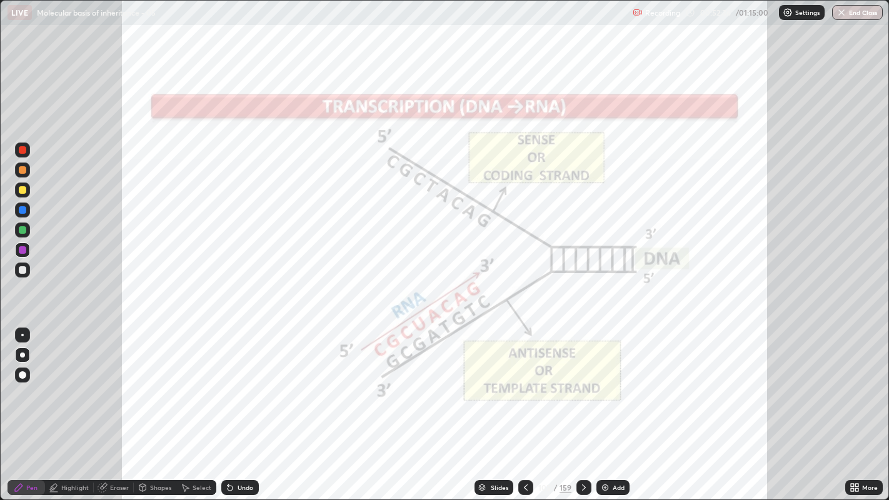
click at [68, 382] on div "Highlight" at bounding box center [75, 488] width 28 height 6
click at [31, 382] on div "Pen" at bounding box center [27, 487] width 38 height 15
click at [243, 382] on div "Undo" at bounding box center [246, 488] width 16 height 6
click at [64, 382] on div "Highlight" at bounding box center [75, 488] width 28 height 6
click at [20, 229] on div at bounding box center [23, 230] width 8 height 8
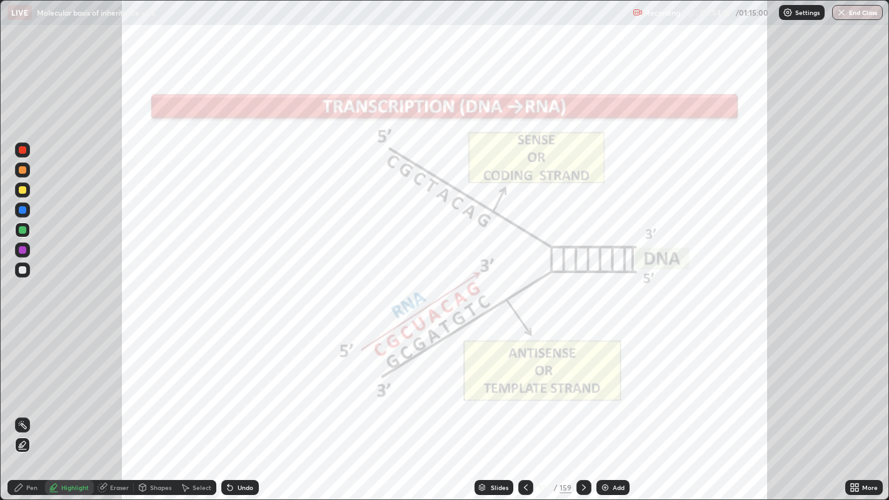
click at [25, 382] on div "Pen" at bounding box center [27, 487] width 38 height 15
click at [607, 382] on img at bounding box center [605, 488] width 10 height 10
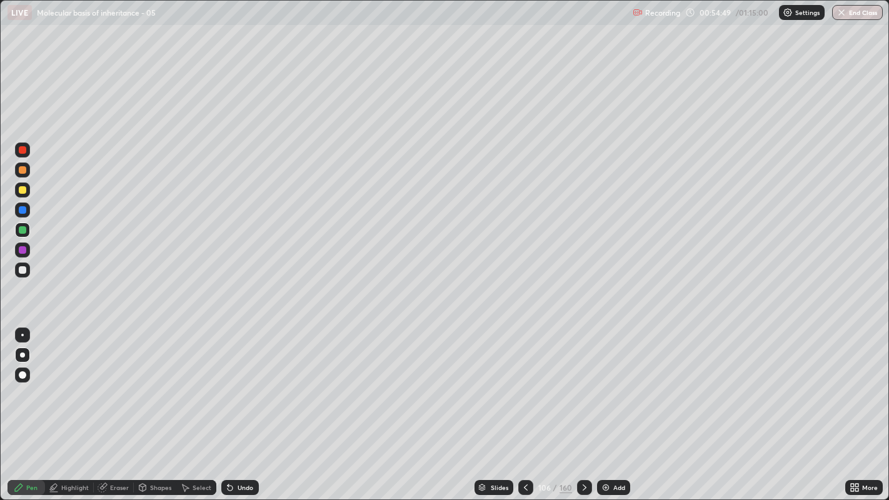
click at [242, 382] on div "Undo" at bounding box center [246, 488] width 16 height 6
click at [605, 382] on img at bounding box center [606, 488] width 10 height 10
click at [194, 382] on div "Select" at bounding box center [202, 488] width 19 height 6
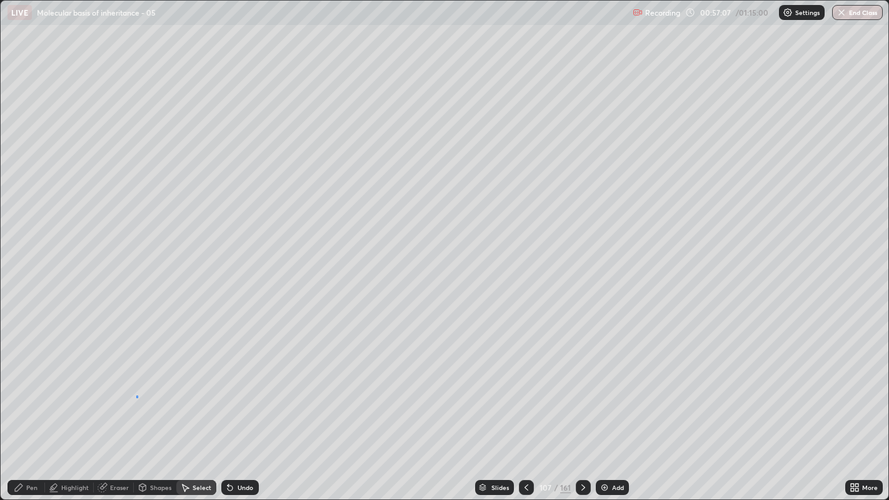
click at [136, 382] on div "0 ° Undo Copy Duplicate Duplicate to new slide Delete" at bounding box center [445, 251] width 889 height 500
click at [26, 382] on div "Pen" at bounding box center [31, 488] width 11 height 6
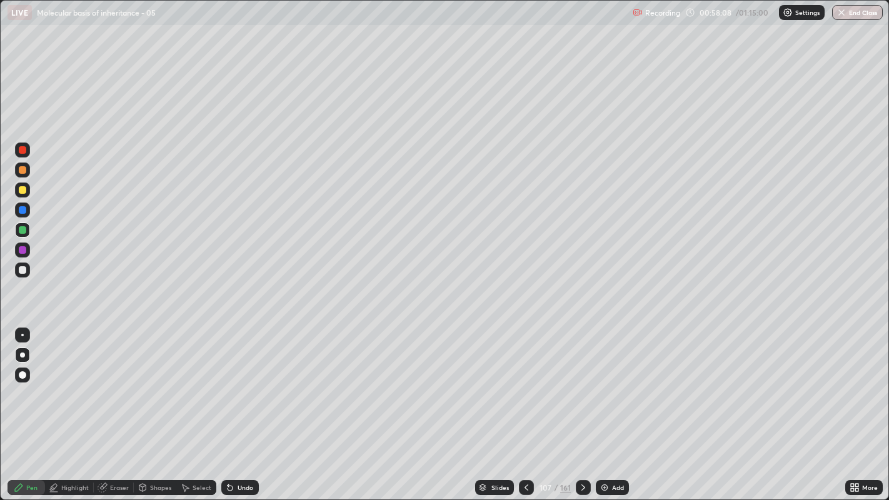
click at [581, 382] on icon at bounding box center [584, 488] width 10 height 10
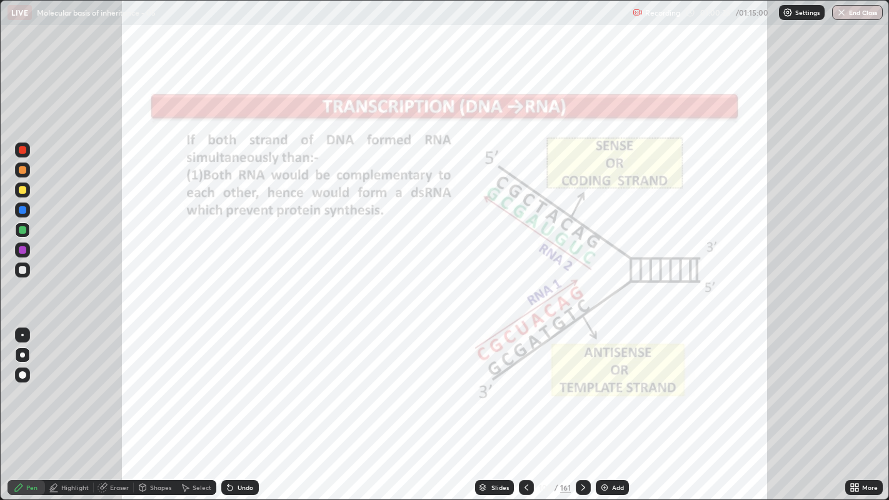
click at [490, 382] on div "Slides" at bounding box center [494, 487] width 39 height 15
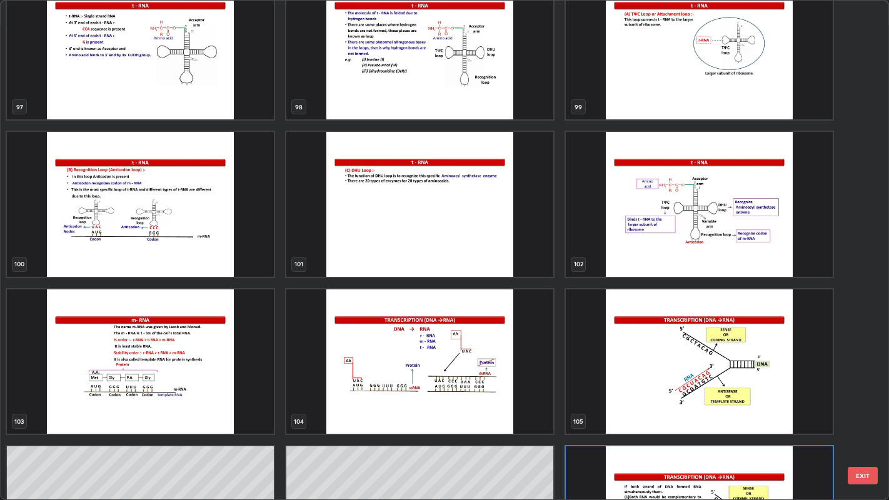
scroll to position [5087, 0]
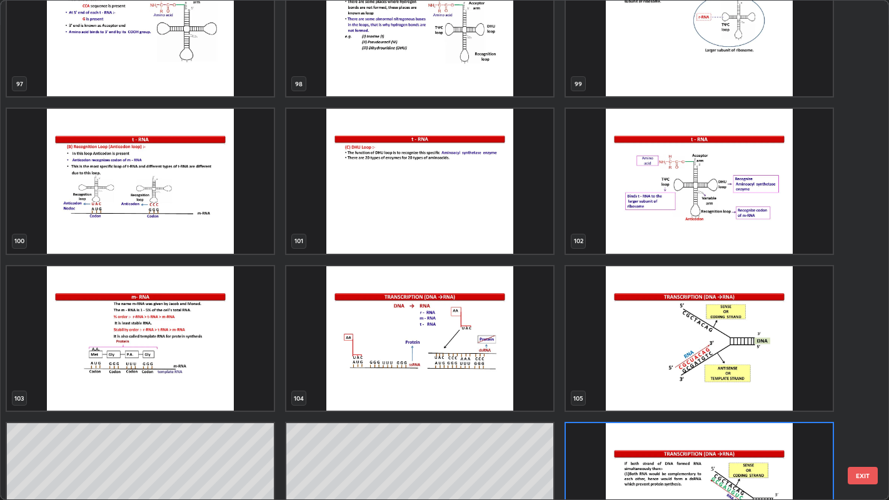
click at [353, 378] on div "97 98 99 100 101 102 103 104 105 106 107 108 109 110 111" at bounding box center [434, 251] width 867 height 500
click at [353, 372] on img "grid" at bounding box center [419, 338] width 267 height 144
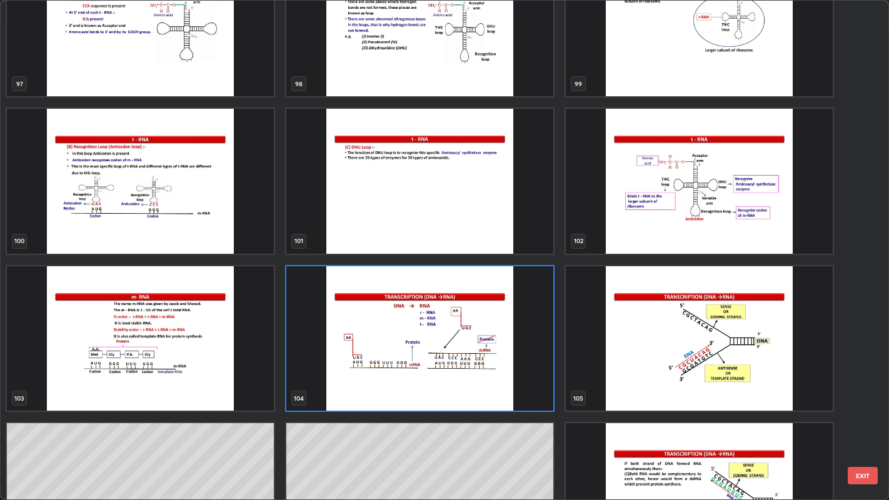
click at [378, 372] on img "grid" at bounding box center [419, 338] width 267 height 144
click at [372, 373] on img "grid" at bounding box center [419, 338] width 267 height 144
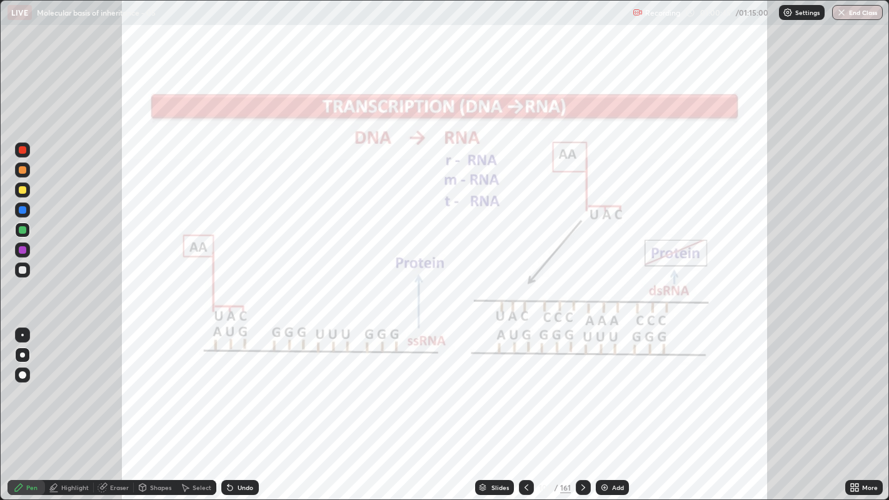
click at [489, 382] on div "Slides" at bounding box center [494, 487] width 39 height 15
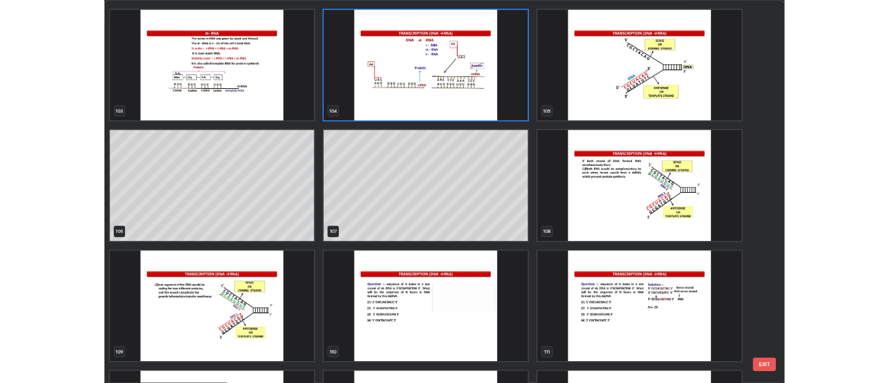
scroll to position [5347, 0]
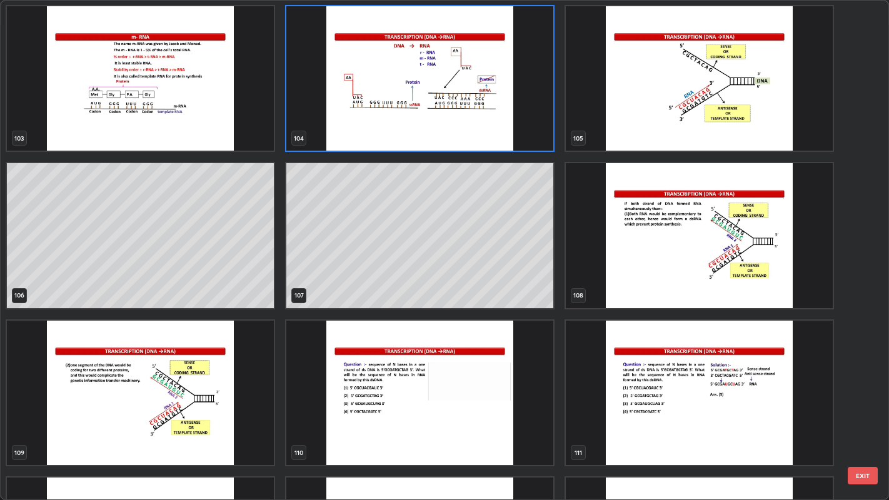
click at [148, 382] on img "grid" at bounding box center [140, 393] width 267 height 144
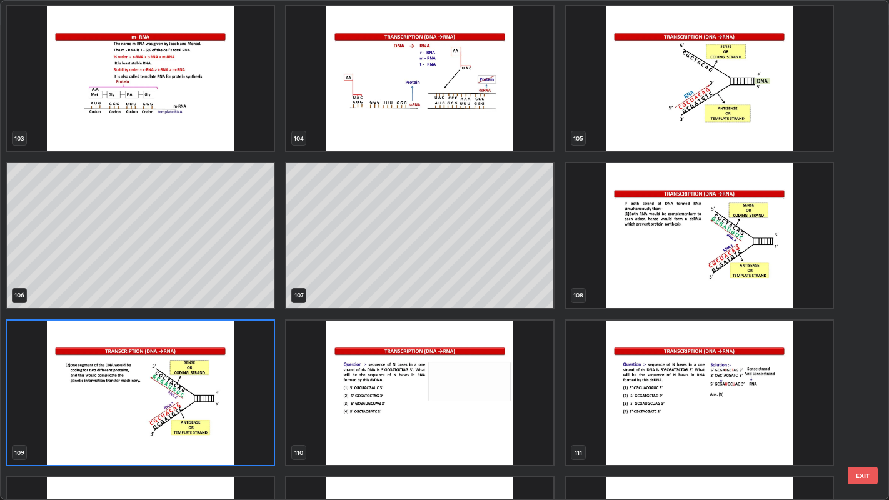
click at [141, 382] on img "grid" at bounding box center [140, 393] width 267 height 144
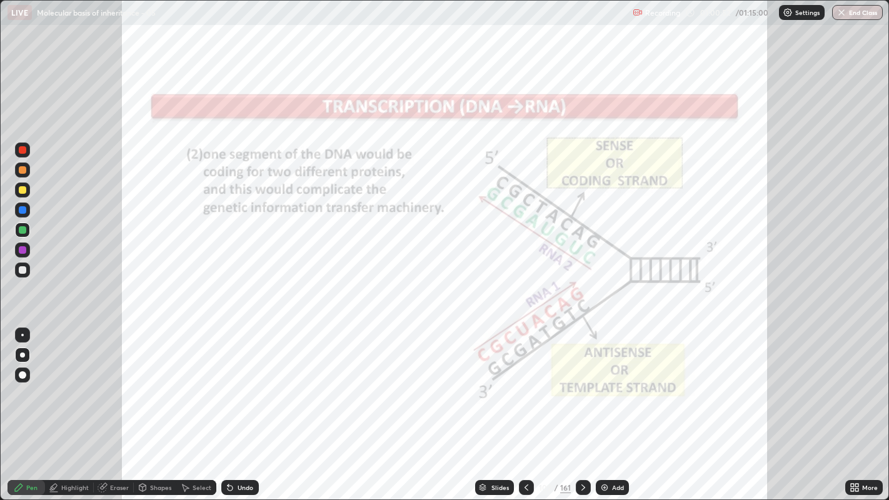
click at [138, 382] on img "grid" at bounding box center [140, 393] width 267 height 144
click at [24, 148] on div at bounding box center [23, 150] width 8 height 8
click at [582, 382] on icon at bounding box center [584, 488] width 10 height 10
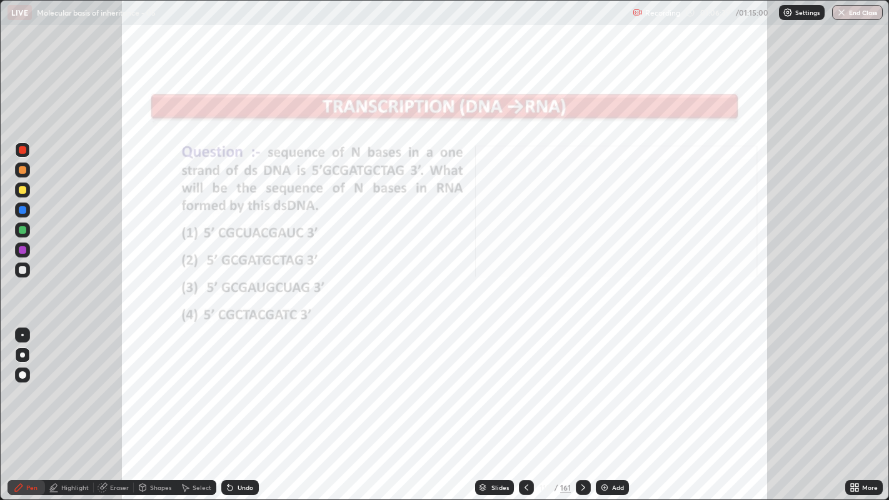
click at [583, 382] on icon at bounding box center [584, 488] width 10 height 10
click at [525, 382] on icon at bounding box center [527, 488] width 10 height 10
click at [234, 382] on div "Undo" at bounding box center [240, 487] width 38 height 15
click at [232, 382] on div "Undo" at bounding box center [240, 487] width 38 height 15
click at [230, 382] on div "Undo" at bounding box center [240, 487] width 38 height 15
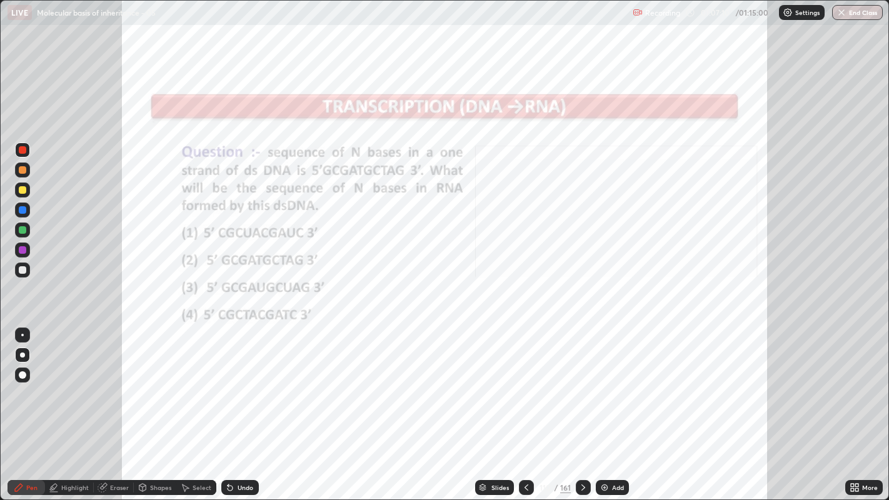
click at [228, 382] on icon at bounding box center [230, 488] width 5 height 5
click at [230, 382] on div "Undo" at bounding box center [240, 487] width 38 height 15
click at [228, 382] on icon at bounding box center [230, 488] width 5 height 5
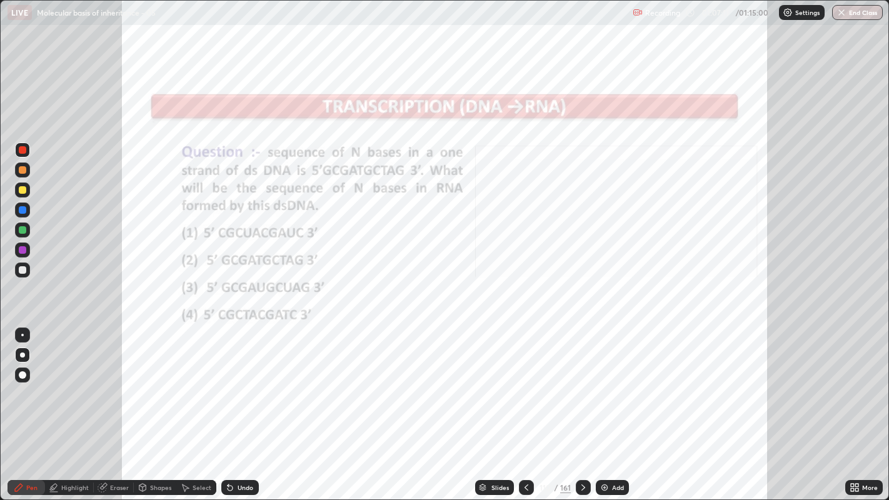
click at [228, 382] on div "Undo" at bounding box center [240, 487] width 38 height 15
click at [226, 382] on div "Undo" at bounding box center [240, 487] width 38 height 15
click at [238, 382] on div "Undo" at bounding box center [246, 488] width 16 height 6
click at [244, 382] on div "Undo" at bounding box center [246, 488] width 16 height 6
click at [582, 382] on icon at bounding box center [584, 488] width 10 height 10
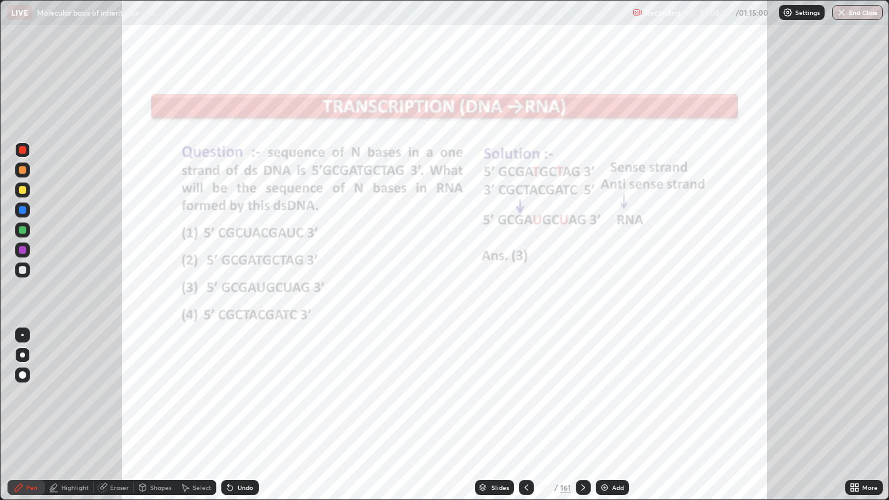
click at [582, 382] on icon at bounding box center [584, 488] width 10 height 10
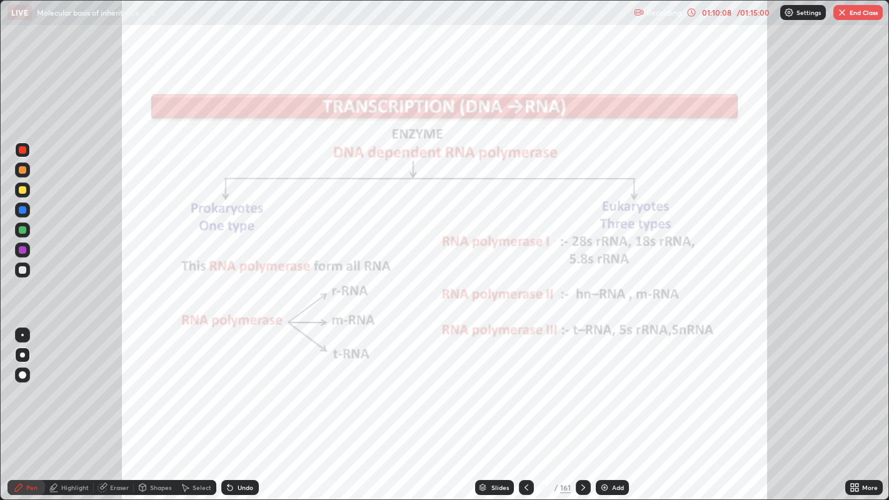
click at [231, 382] on icon at bounding box center [230, 488] width 5 height 5
click at [851, 11] on button "End Class" at bounding box center [858, 12] width 49 height 15
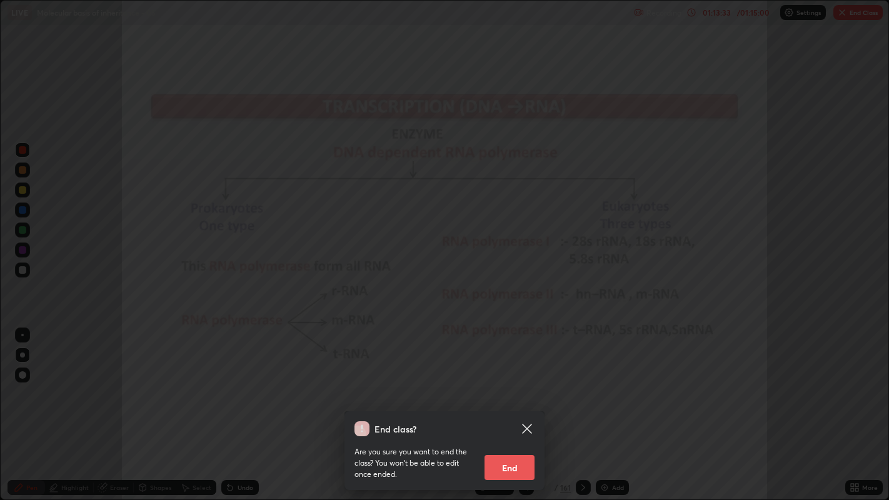
click at [856, 9] on div "End class? Are you sure you want to end the class? You won’t be able to edit on…" at bounding box center [444, 250] width 889 height 500
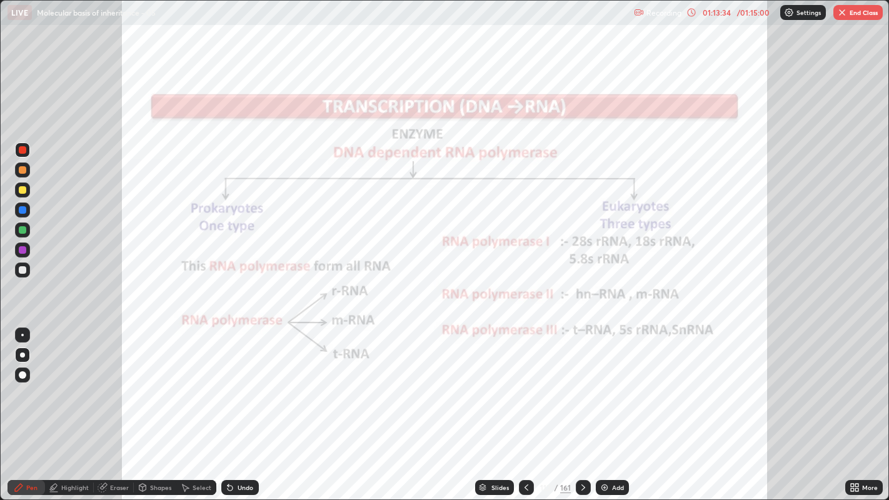
click at [851, 12] on button "End Class" at bounding box center [858, 12] width 49 height 15
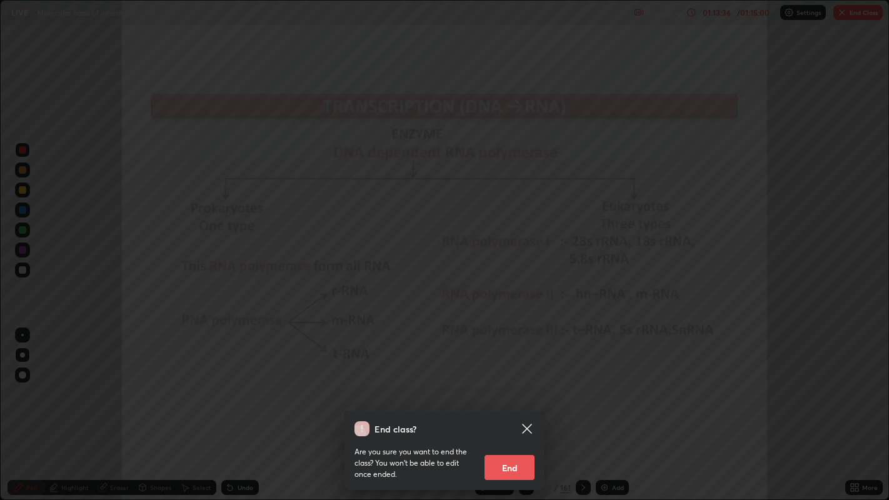
click at [509, 382] on button "End" at bounding box center [510, 467] width 50 height 25
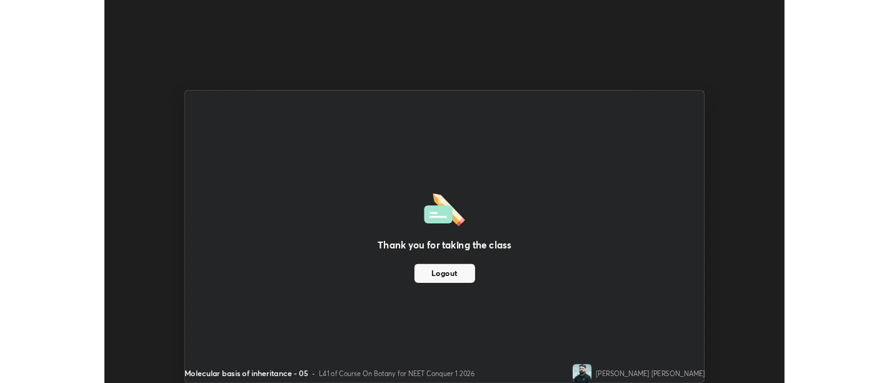
scroll to position [62159, 61653]
